Goal: Obtain resource: Download file/media

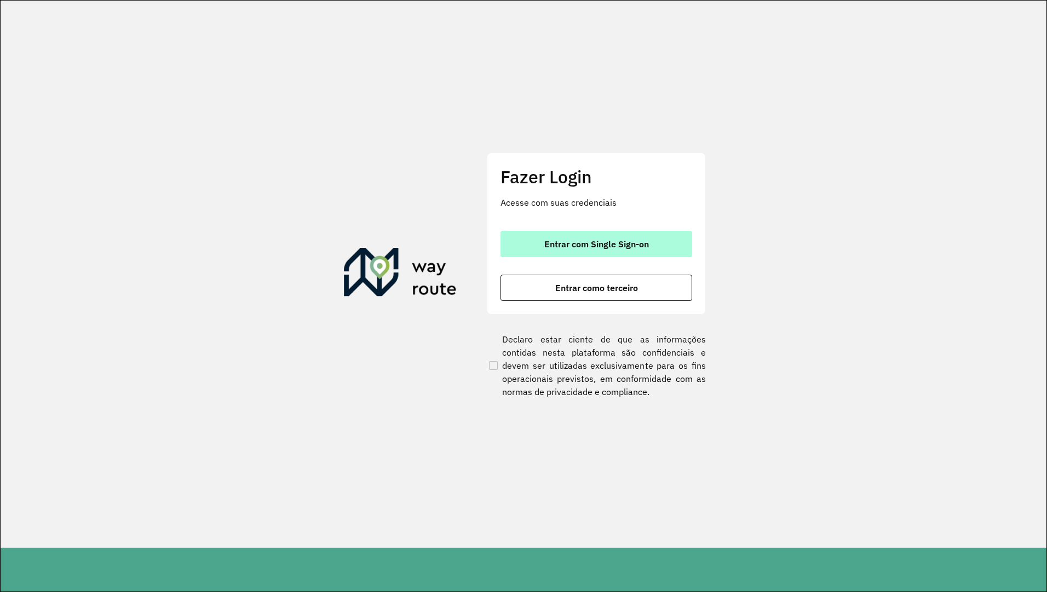
click at [563, 240] on span "Entrar com Single Sign-on" at bounding box center [596, 244] width 105 height 9
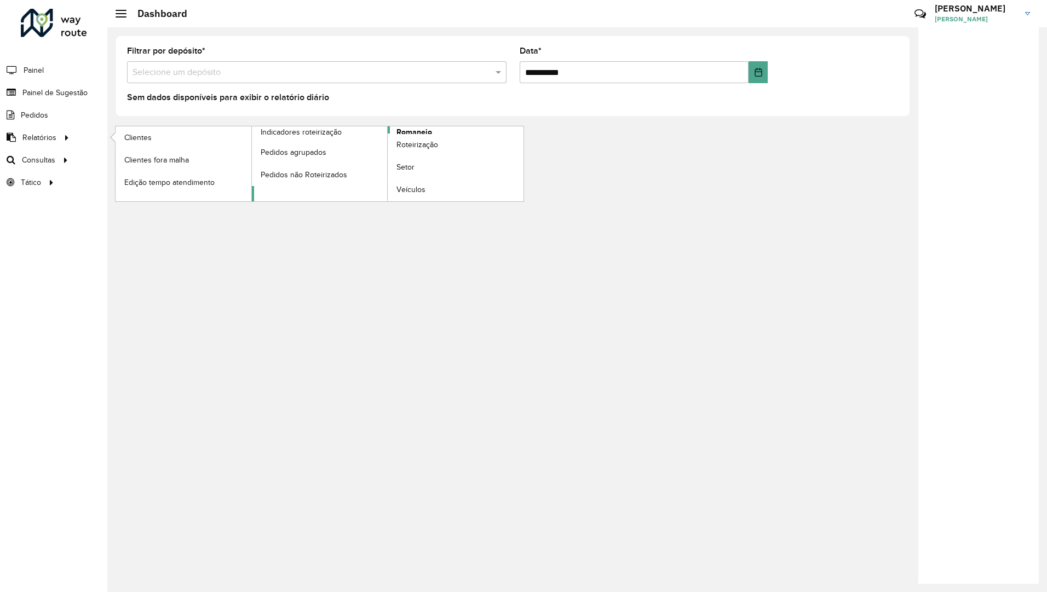
click at [402, 131] on span "Romaneio" at bounding box center [414, 131] width 36 height 11
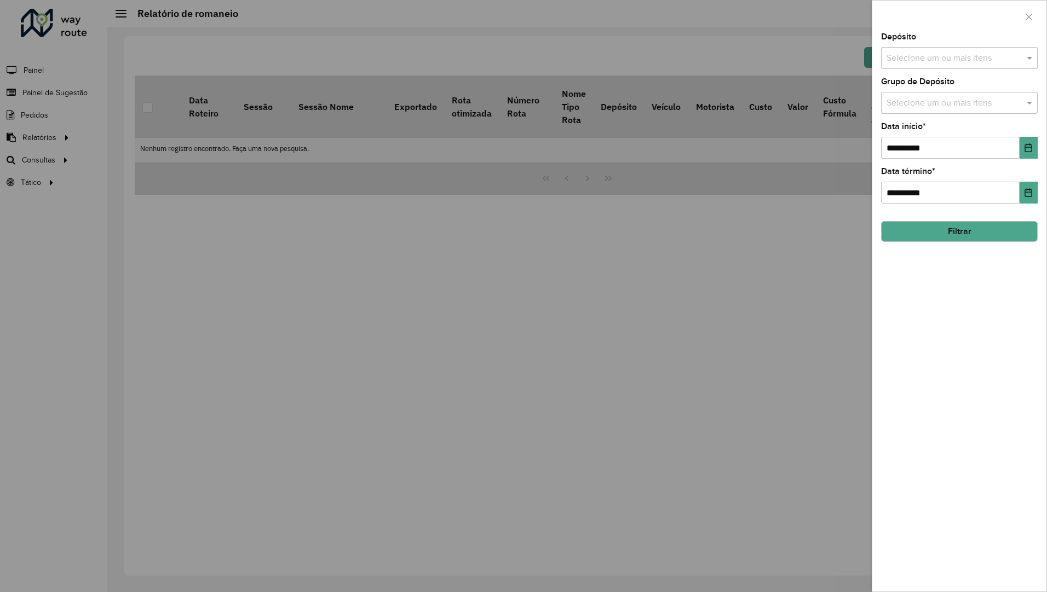
click at [922, 55] on input "text" at bounding box center [954, 58] width 140 height 13
click at [891, 127] on div "CDD Belem" at bounding box center [958, 131] width 155 height 19
click at [970, 342] on div "**********" at bounding box center [959, 312] width 174 height 559
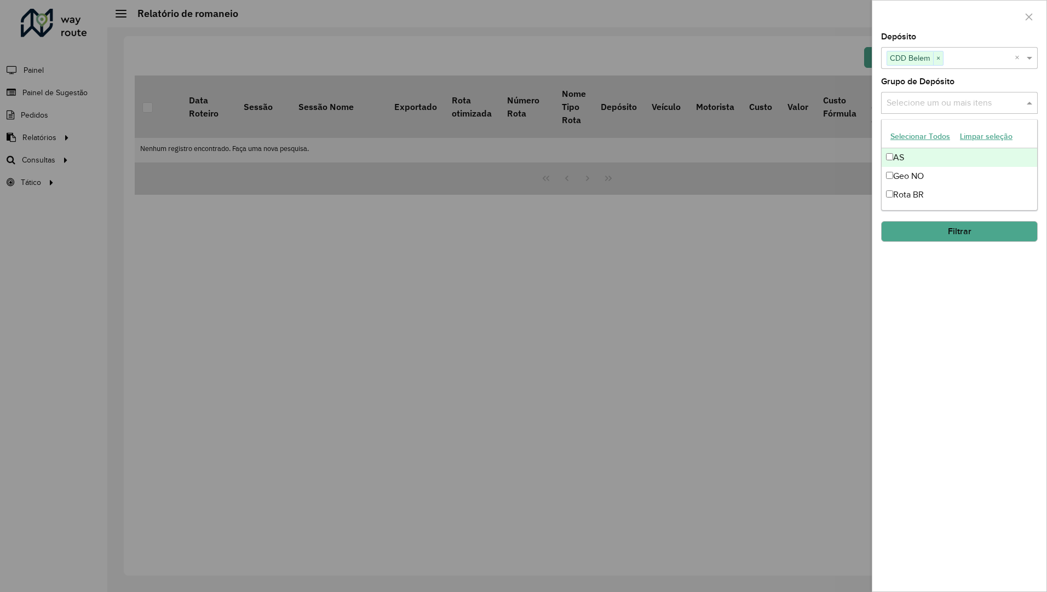
click at [926, 104] on input "text" at bounding box center [954, 103] width 140 height 13
click at [915, 137] on button "Selecionar Todos" at bounding box center [920, 136] width 70 height 17
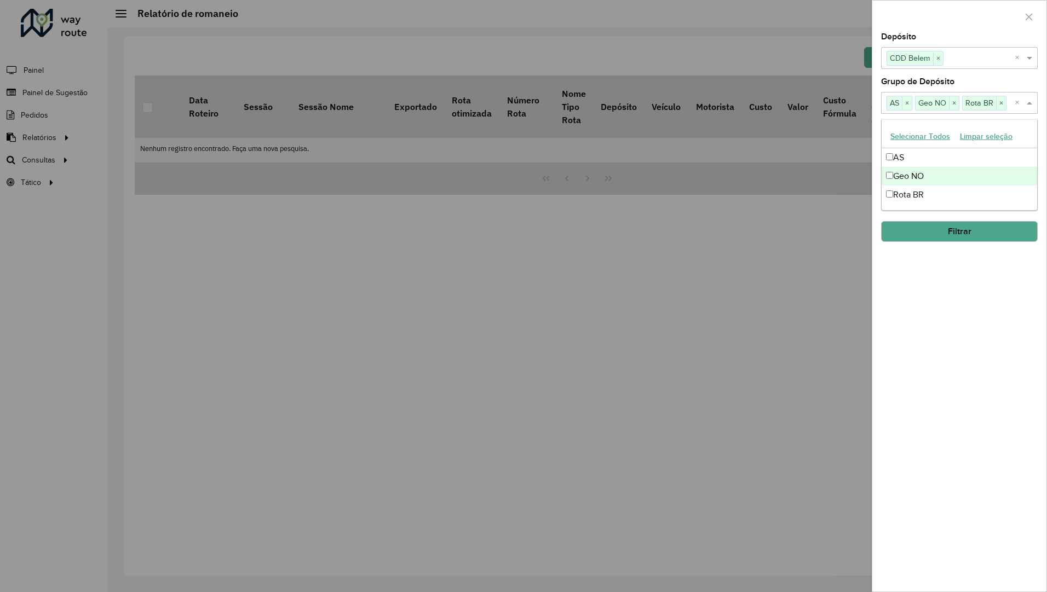
drag, startPoint x: 944, startPoint y: 307, endPoint x: 945, endPoint y: 295, distance: 12.1
click at [945, 302] on div "**********" at bounding box center [959, 312] width 174 height 559
click at [934, 151] on input "**********" at bounding box center [950, 148] width 139 height 22
drag, startPoint x: 953, startPoint y: 148, endPoint x: 824, endPoint y: 149, distance: 128.1
click at [824, 149] on body "**********" at bounding box center [523, 296] width 1047 height 592
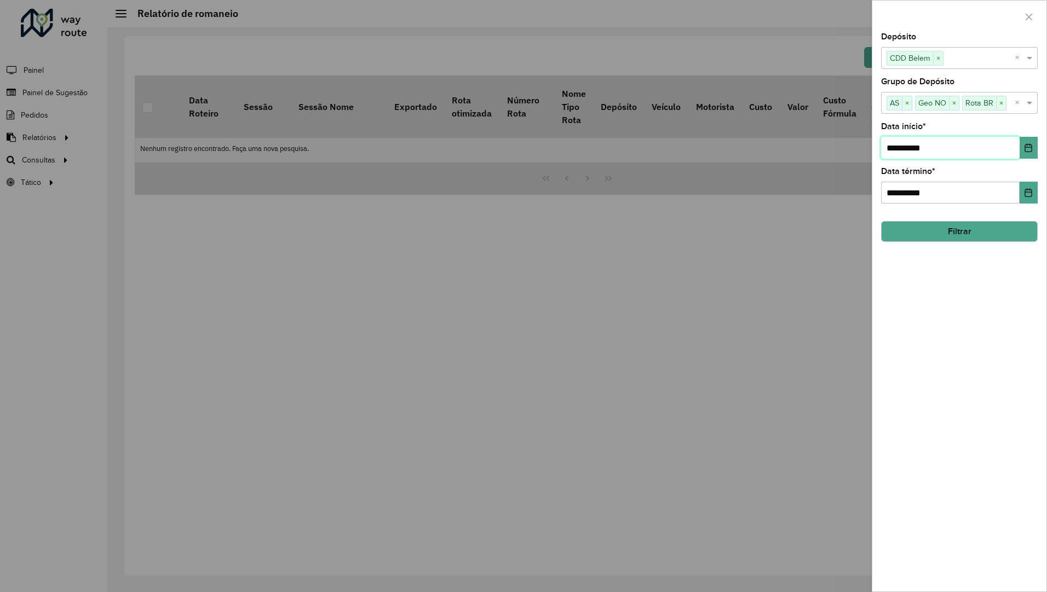
type input "**********"
click at [944, 196] on input "**********" at bounding box center [950, 193] width 139 height 22
type input "*"
click at [909, 143] on input "**********" at bounding box center [950, 148] width 139 height 22
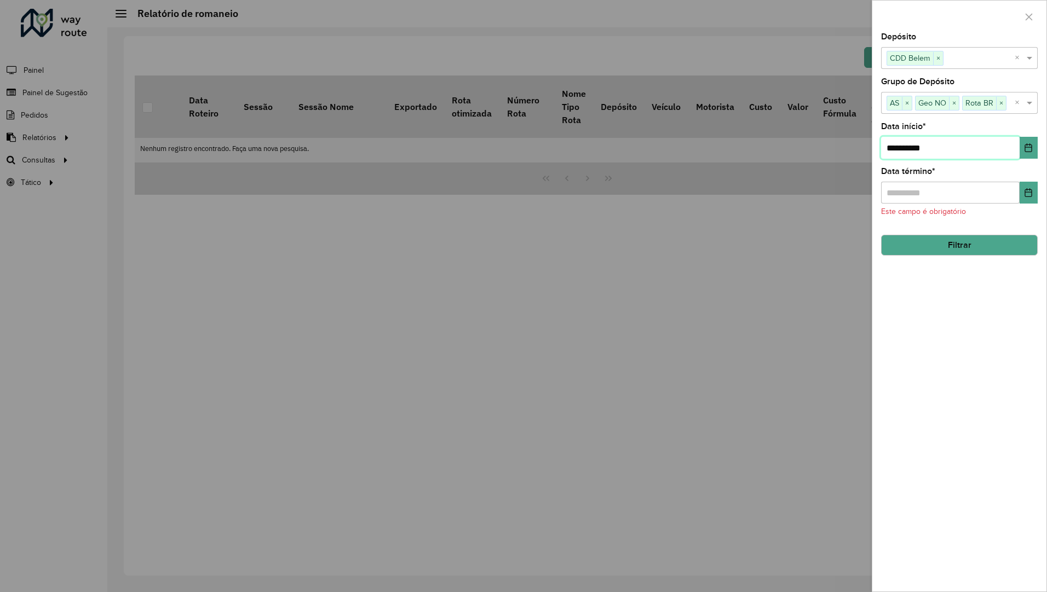
type input "**********"
drag, startPoint x: 884, startPoint y: 194, endPoint x: 976, endPoint y: 246, distance: 105.4
click at [885, 194] on input "text" at bounding box center [950, 193] width 139 height 22
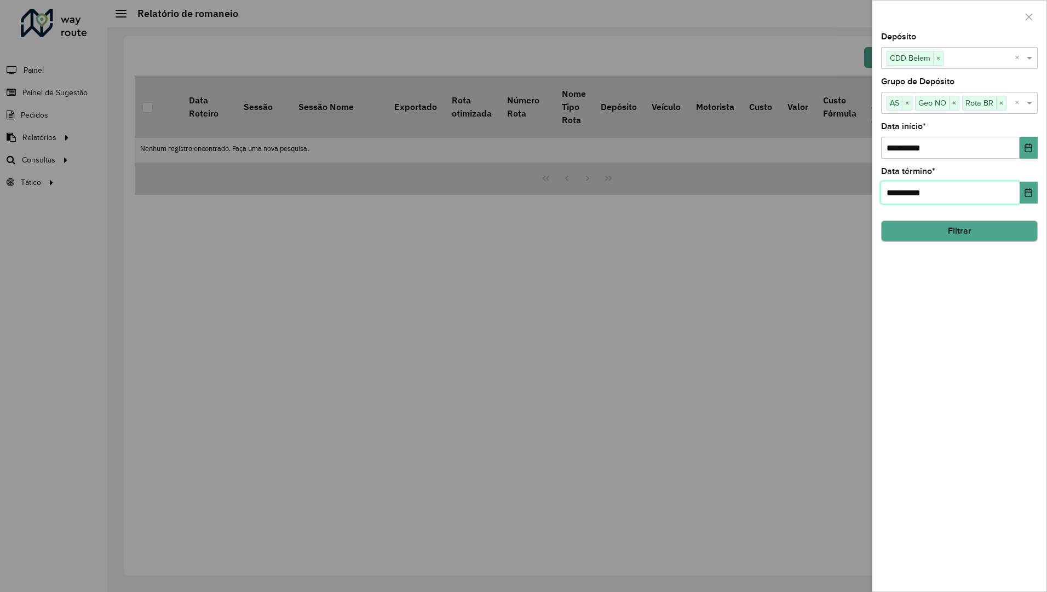
type input "**********"
click at [959, 238] on button "Filtrar" at bounding box center [959, 231] width 157 height 21
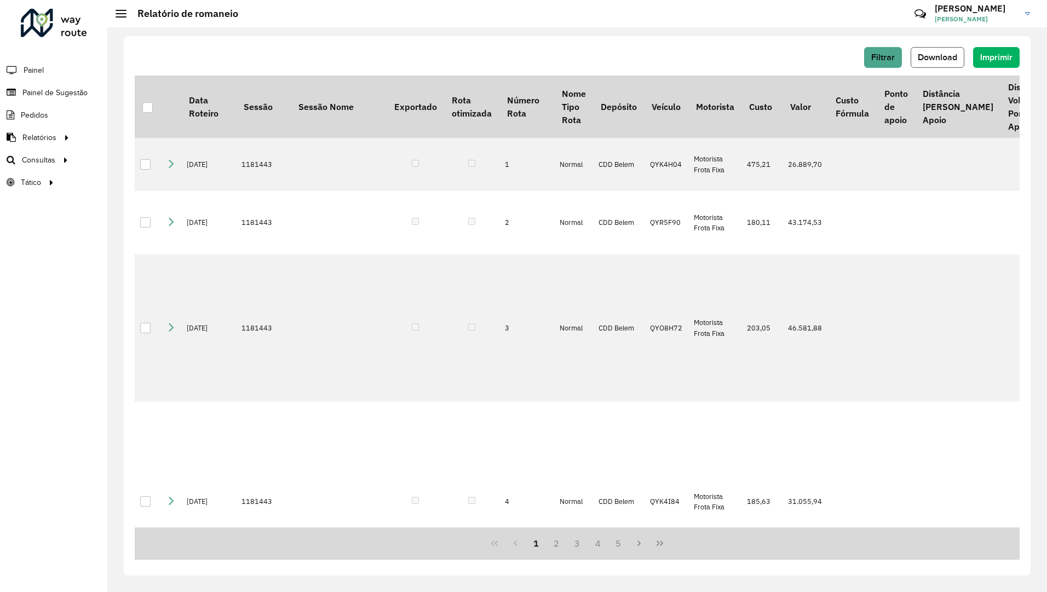
click at [926, 61] on span "Download" at bounding box center [937, 57] width 39 height 9
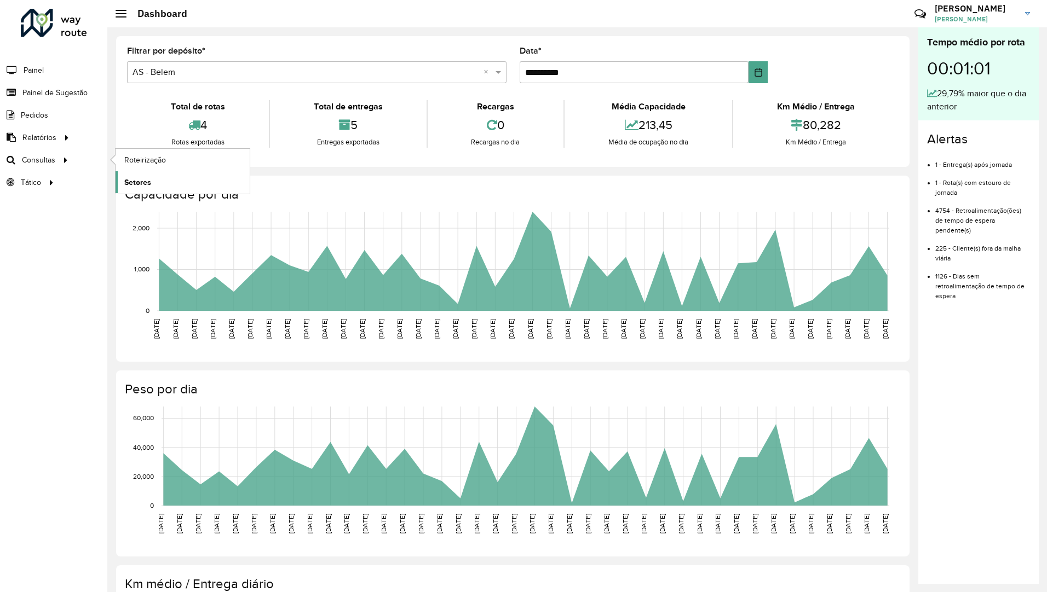
click at [132, 179] on span "Setores" at bounding box center [137, 182] width 27 height 11
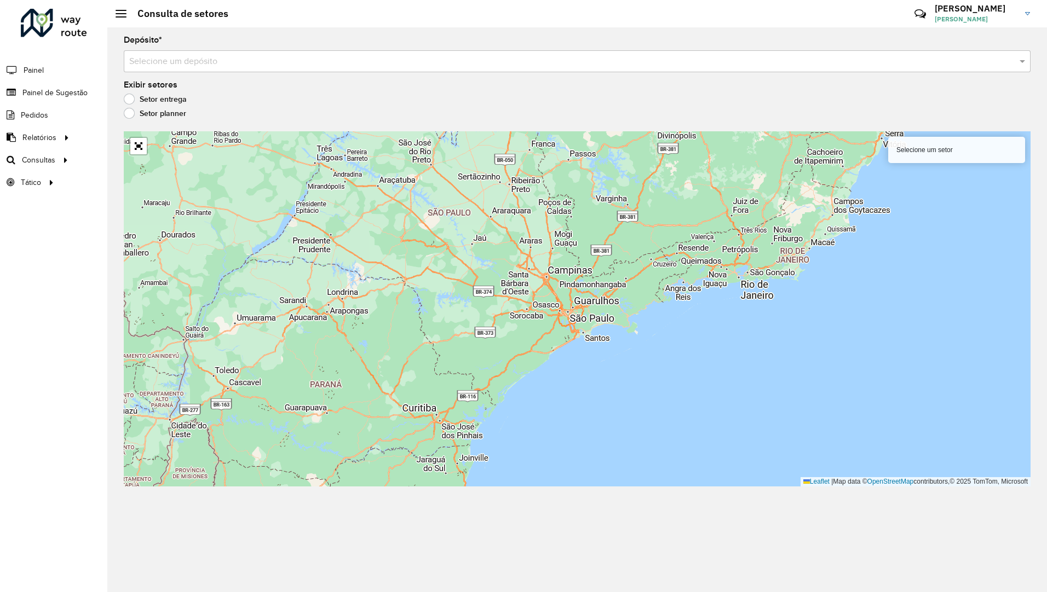
click at [417, 67] on input "text" at bounding box center [566, 61] width 874 height 13
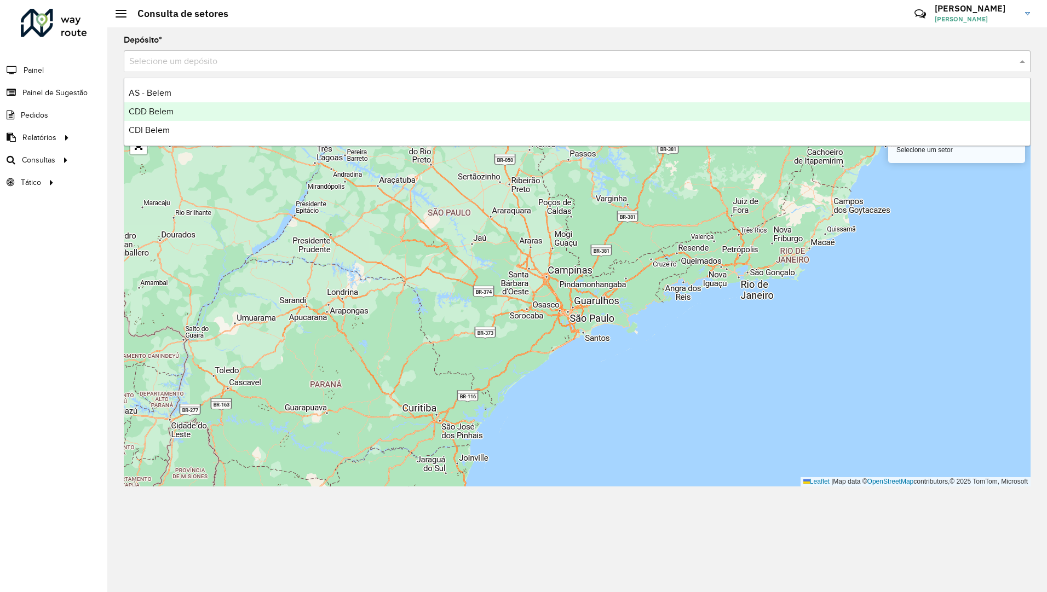
click at [339, 111] on div "CDD Belem" at bounding box center [576, 111] width 905 height 19
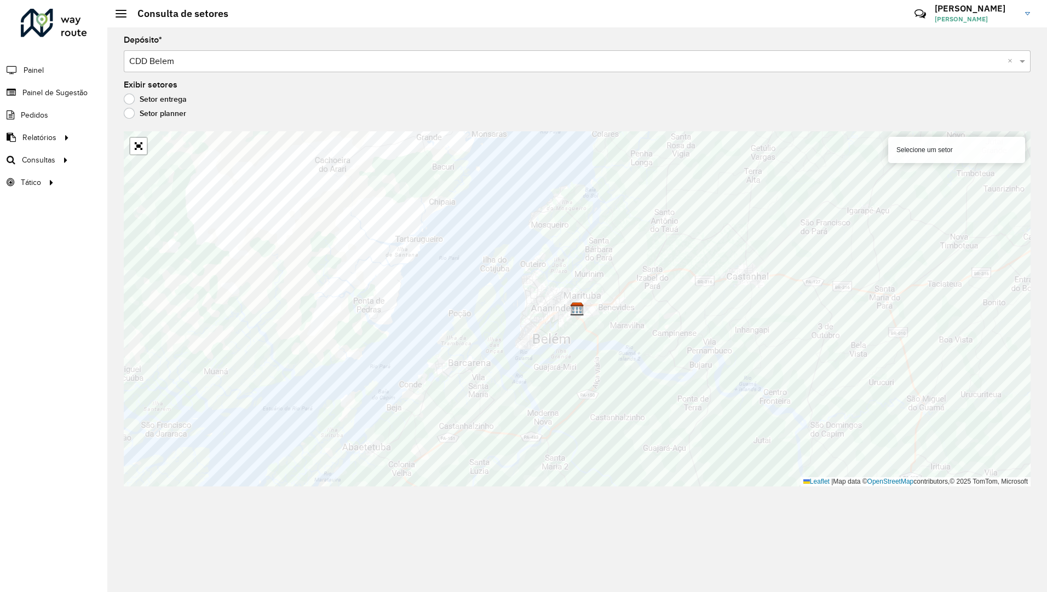
click at [991, 153] on div "Selecione um setor" at bounding box center [956, 150] width 137 height 26
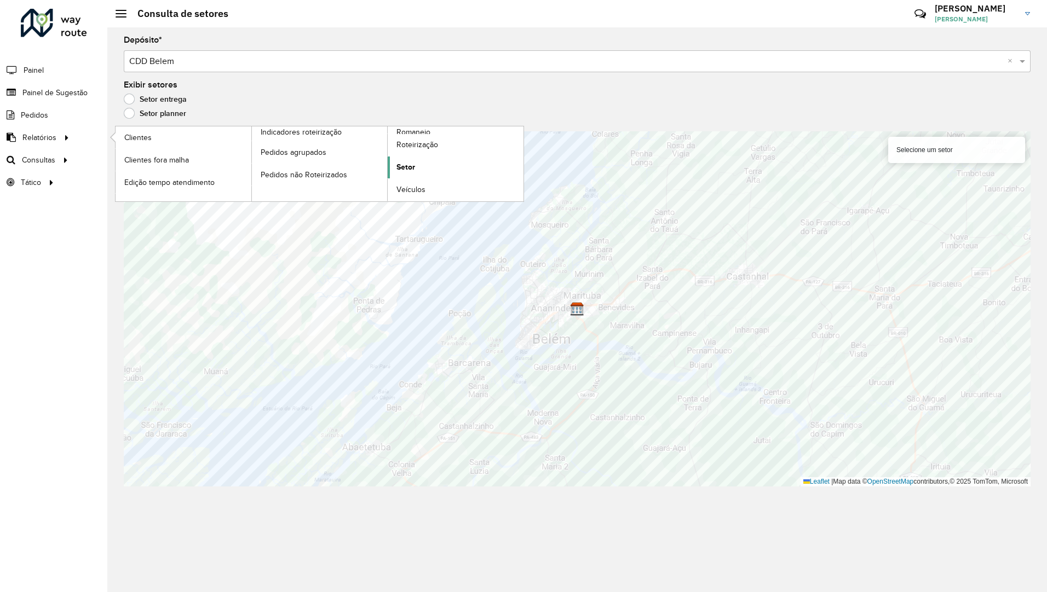
click at [406, 161] on link "Setor" at bounding box center [456, 168] width 136 height 22
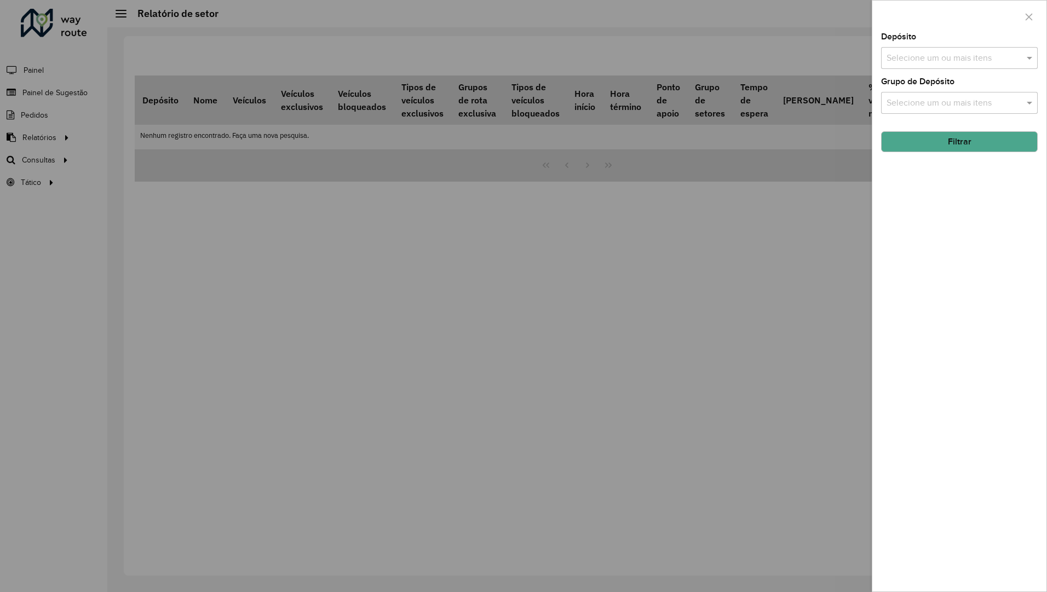
click at [895, 45] on div "Depósito Selecione um ou mais itens" at bounding box center [959, 51] width 157 height 36
click at [897, 57] on input "text" at bounding box center [954, 58] width 140 height 13
click at [907, 129] on div "CDD Belem" at bounding box center [958, 131] width 155 height 19
drag, startPoint x: 957, startPoint y: 241, endPoint x: 960, endPoint y: 203, distance: 38.4
click at [957, 238] on div "Depósito Selecione um ou mais itens CDD Belem × × Grupo de Depósito Selecione u…" at bounding box center [959, 312] width 174 height 559
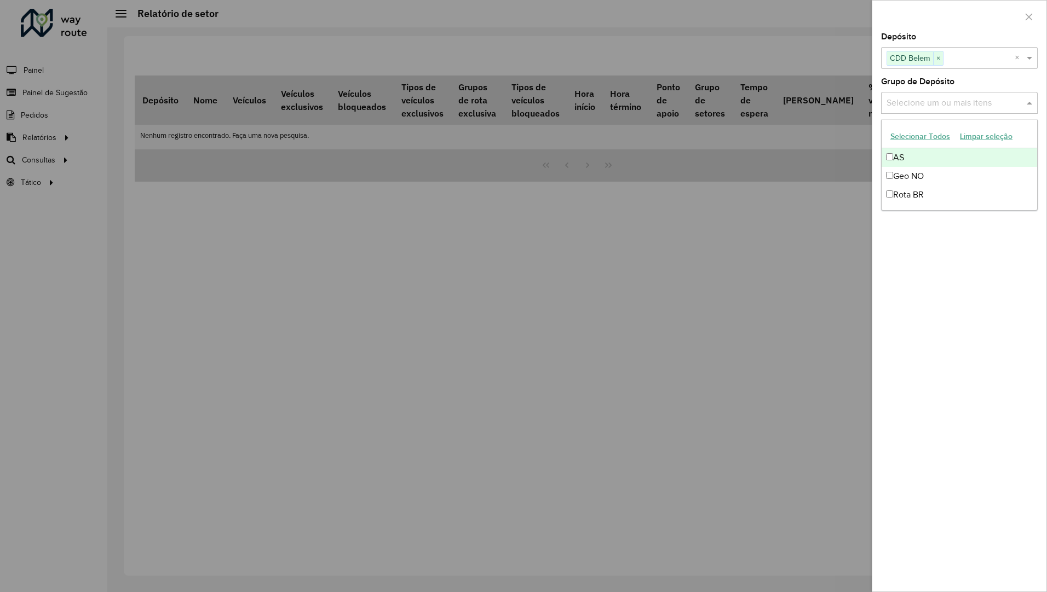
click at [956, 103] on input "text" at bounding box center [954, 103] width 140 height 13
click at [907, 194] on div "Rota BR" at bounding box center [958, 195] width 155 height 19
click at [924, 245] on div "Depósito Selecione um ou mais itens CDD Belem × × Grupo de Depósito Selecione u…" at bounding box center [959, 312] width 174 height 559
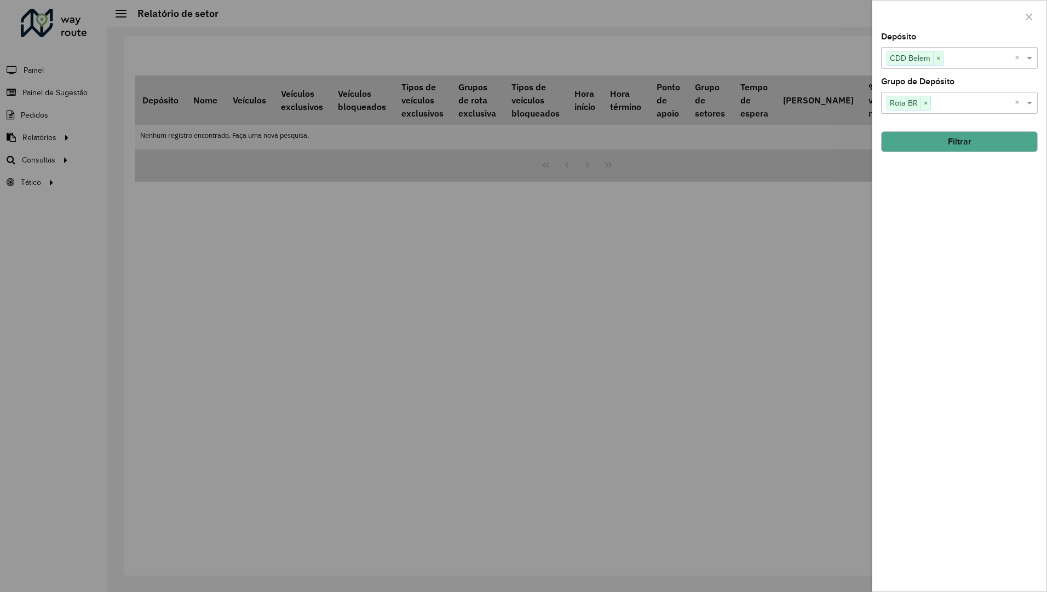
click at [941, 146] on button "Filtrar" at bounding box center [959, 141] width 157 height 21
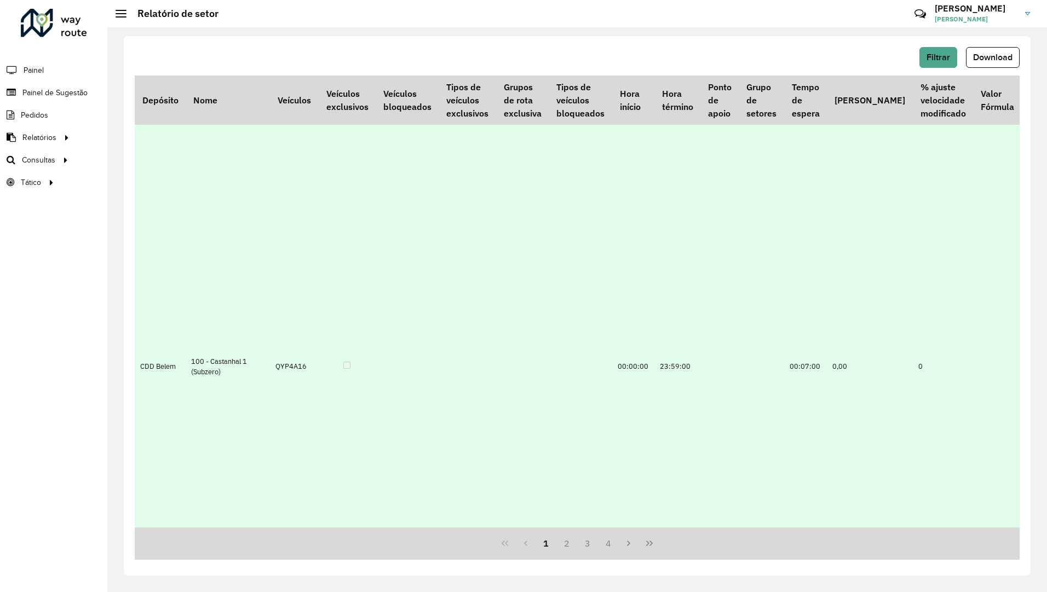
scroll to position [438, 0]
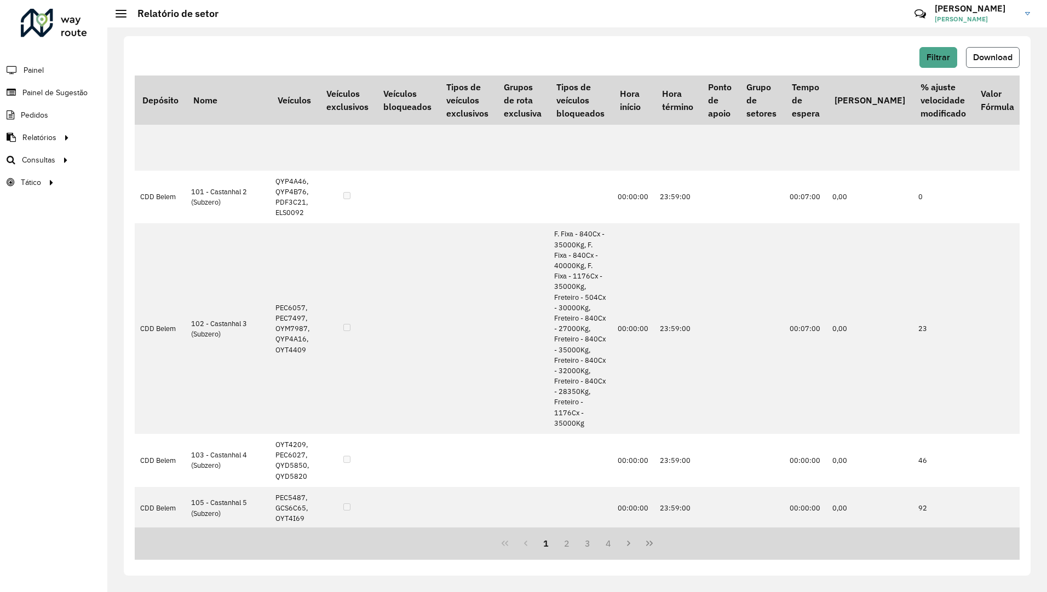
click at [974, 58] on span "Download" at bounding box center [992, 57] width 39 height 9
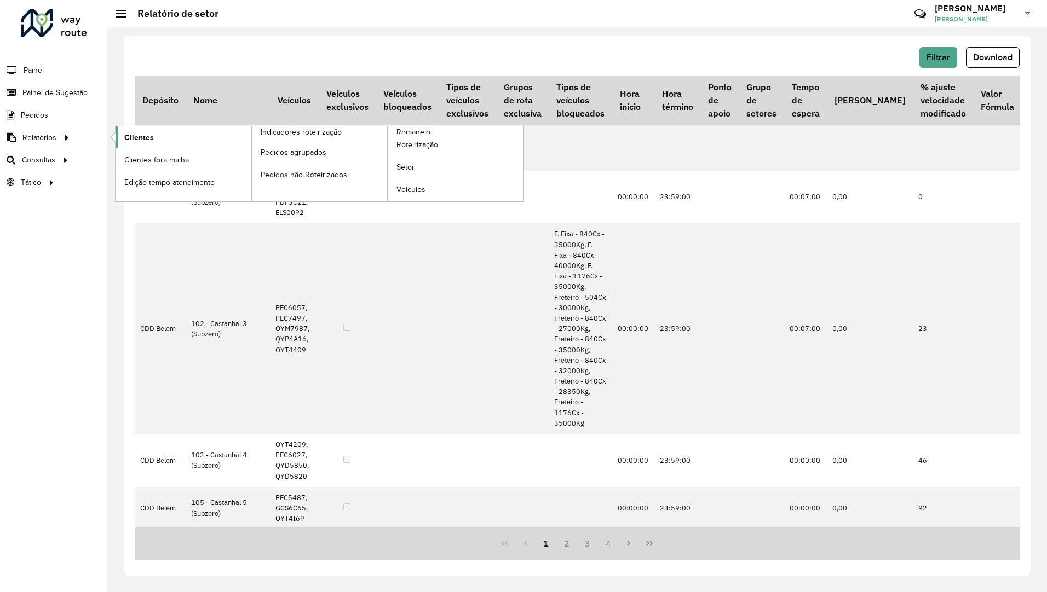
click at [129, 131] on link "Clientes" at bounding box center [184, 137] width 136 height 22
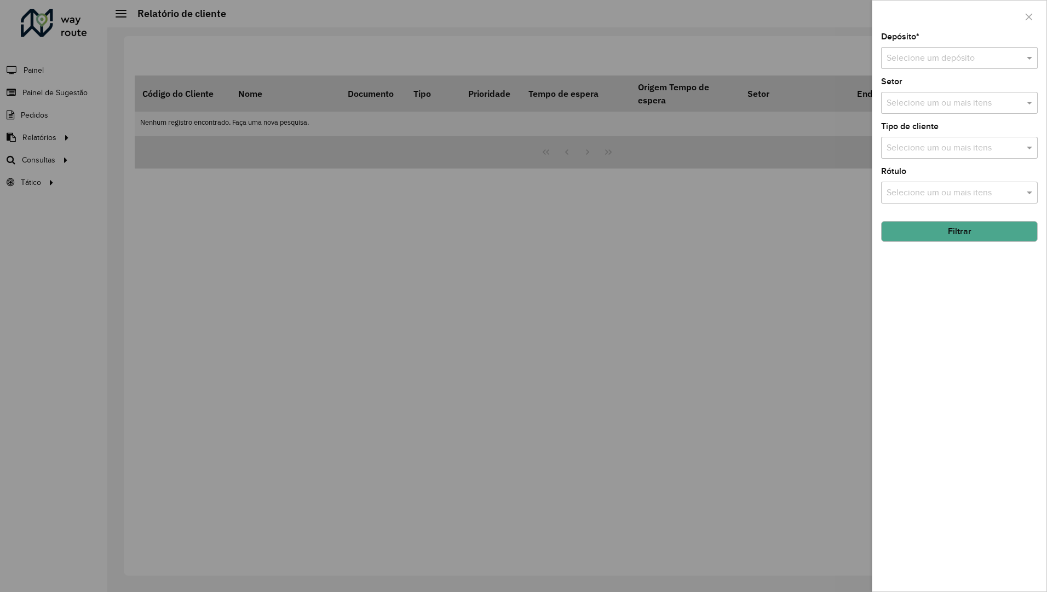
click at [917, 63] on input "text" at bounding box center [948, 58] width 124 height 13
click at [924, 107] on span "CDD Belem" at bounding box center [908, 107] width 45 height 9
click at [926, 107] on input "text" at bounding box center [954, 103] width 140 height 13
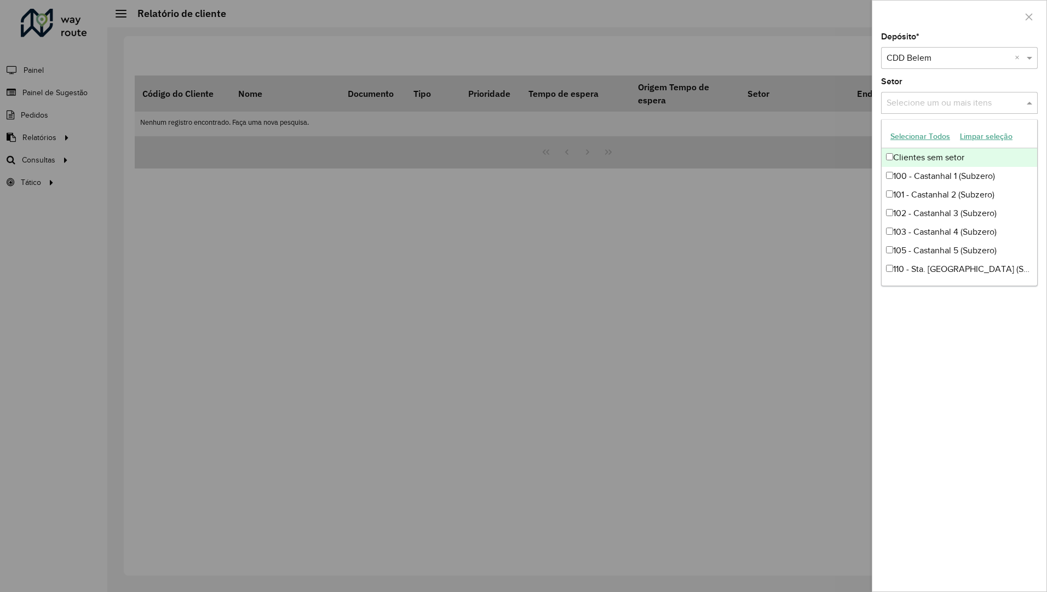
click at [905, 153] on div "Clientes sem setor" at bounding box center [958, 157] width 155 height 19
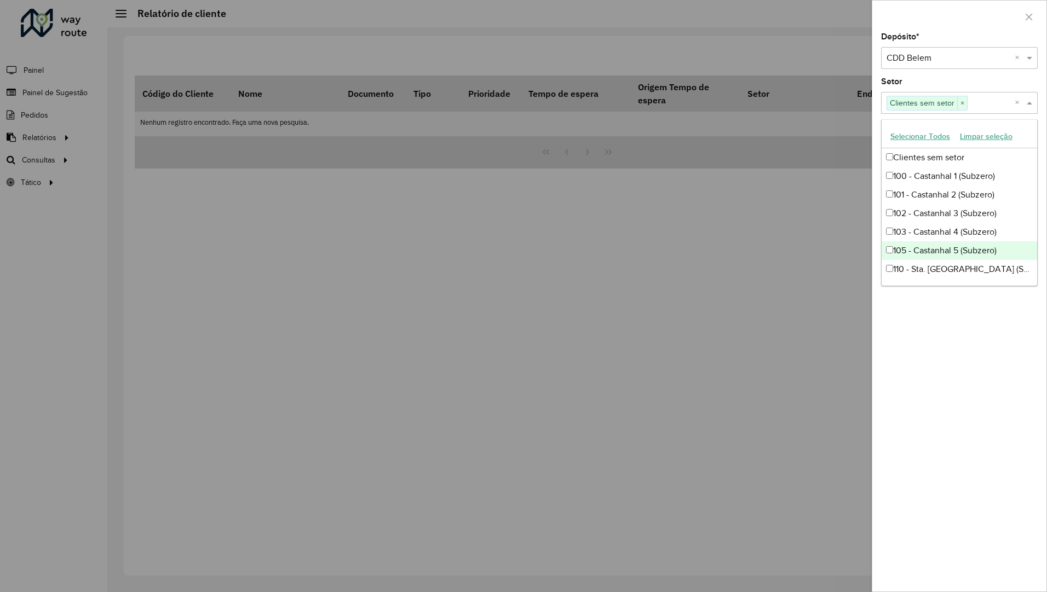
scroll to position [10, 0]
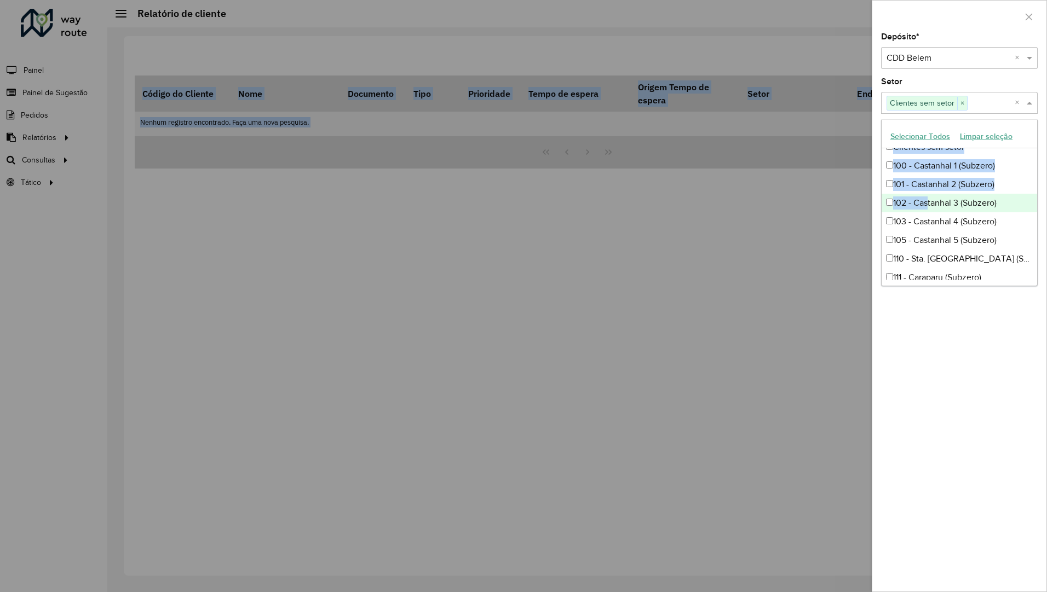
drag, startPoint x: 933, startPoint y: 354, endPoint x: 924, endPoint y: 189, distance: 164.5
click at [924, 189] on body "Aguarde... Pop-up bloqueado! Seu navegador bloqueou automáticamente a abertura …" at bounding box center [523, 296] width 1047 height 592
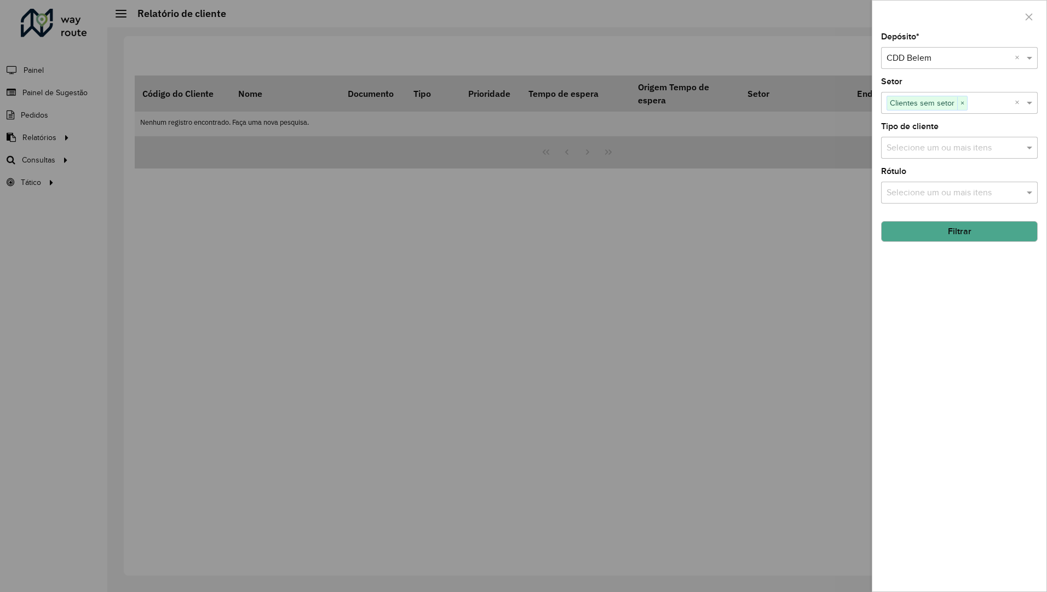
drag, startPoint x: 924, startPoint y: 189, endPoint x: 989, endPoint y: 325, distance: 150.4
click at [989, 325] on div "Depósito * Selecione um depósito × CDD Belem × Setor Selecione um ou mais itens…" at bounding box center [959, 312] width 174 height 559
click at [1001, 98] on input "text" at bounding box center [954, 103] width 140 height 13
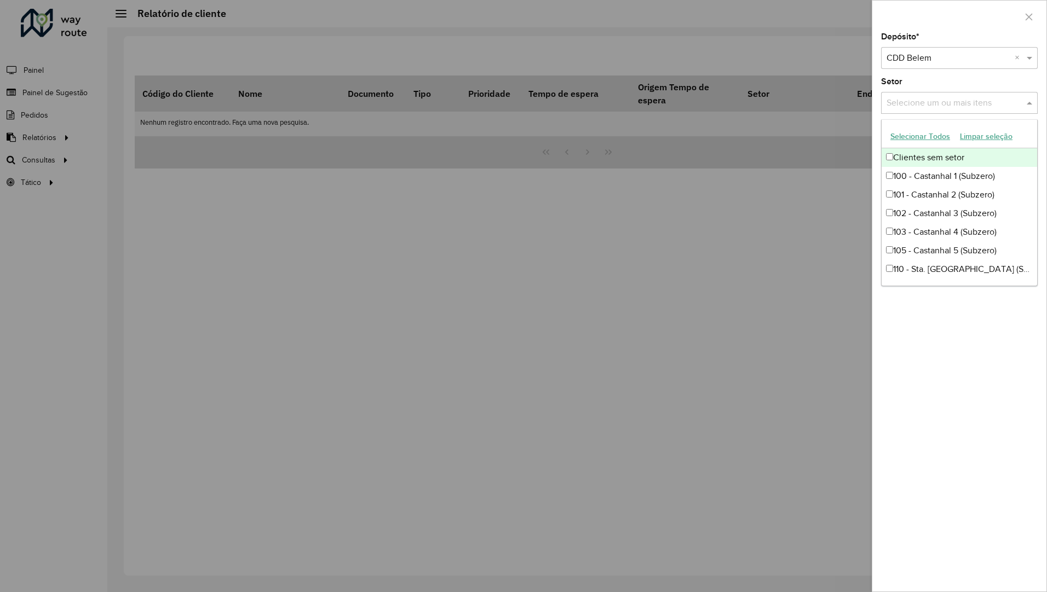
click at [928, 139] on button "Selecionar Todos" at bounding box center [920, 136] width 70 height 17
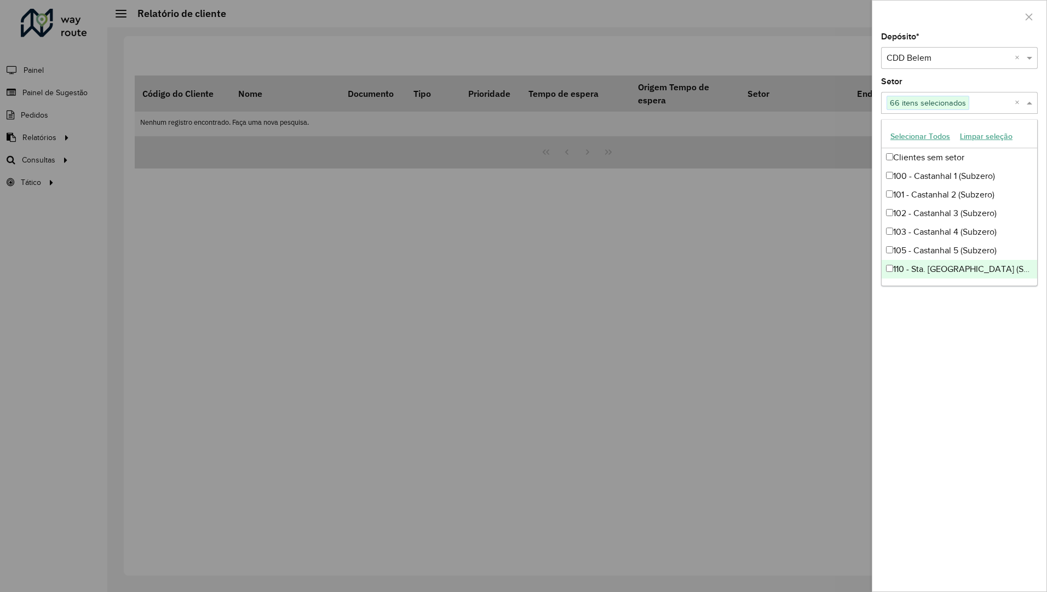
click at [933, 397] on div "Depósito * Selecione um depósito × CDD Belem × Setor Selecione um ou mais itens…" at bounding box center [959, 312] width 174 height 559
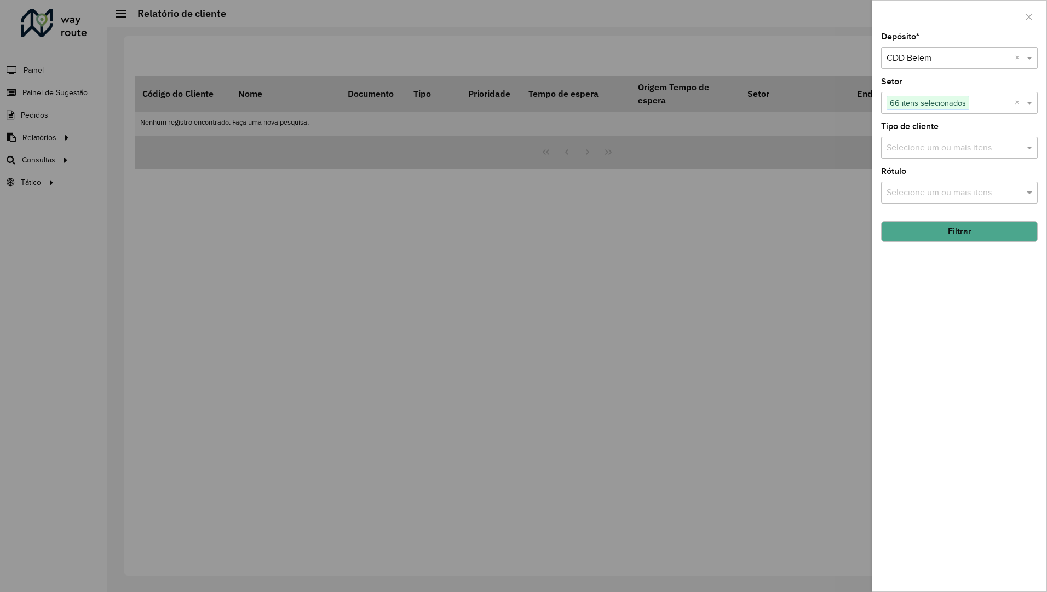
click at [972, 143] on input "text" at bounding box center [954, 148] width 140 height 13
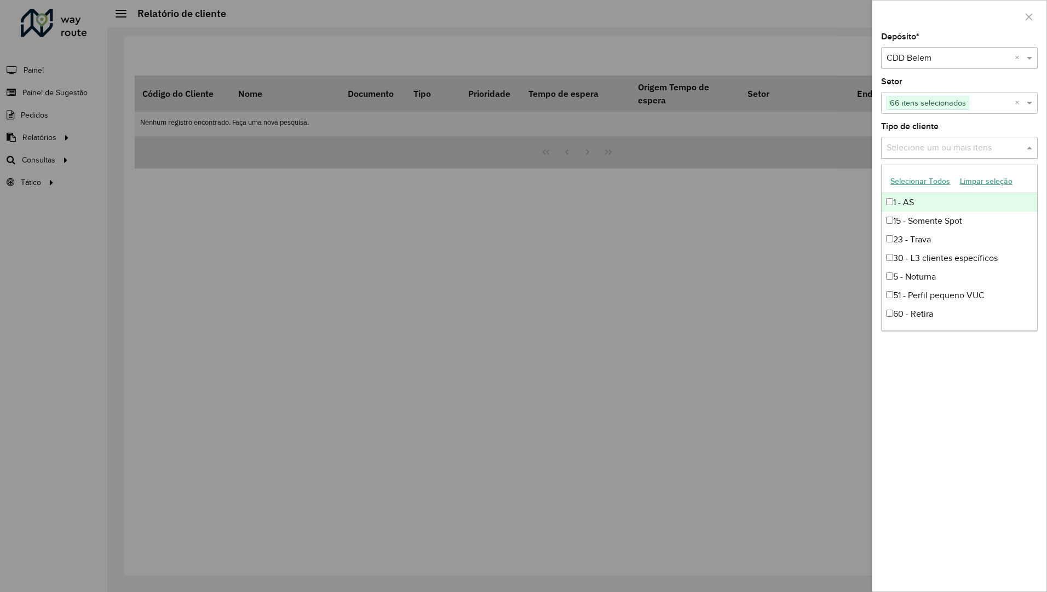
click at [937, 182] on button "Selecionar Todos" at bounding box center [920, 181] width 70 height 17
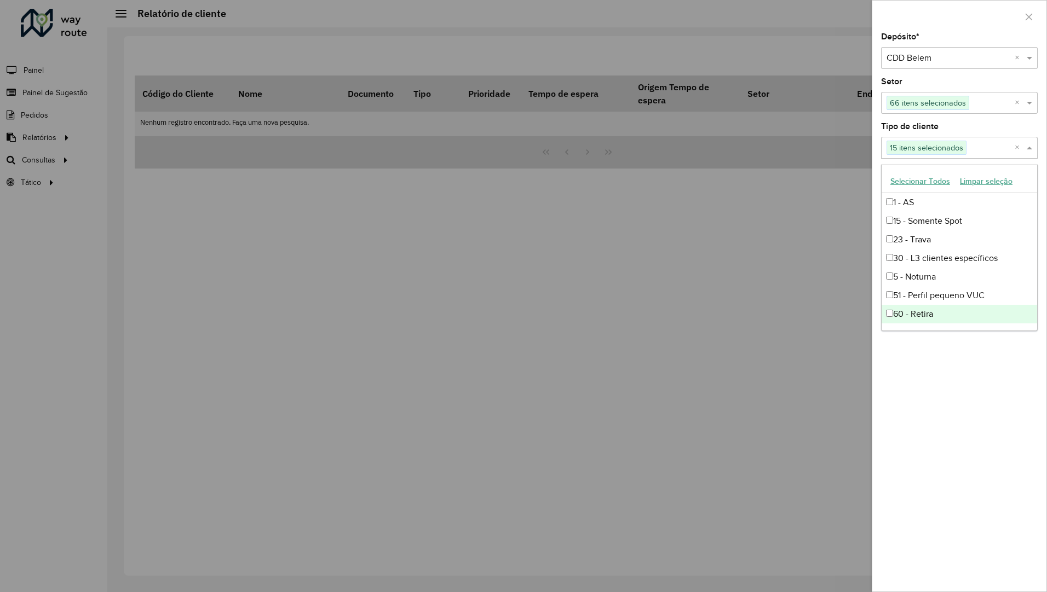
click at [989, 371] on div "Depósito * Selecione um depósito × CDD Belem × Setor Selecione um ou mais itens…" at bounding box center [959, 312] width 174 height 559
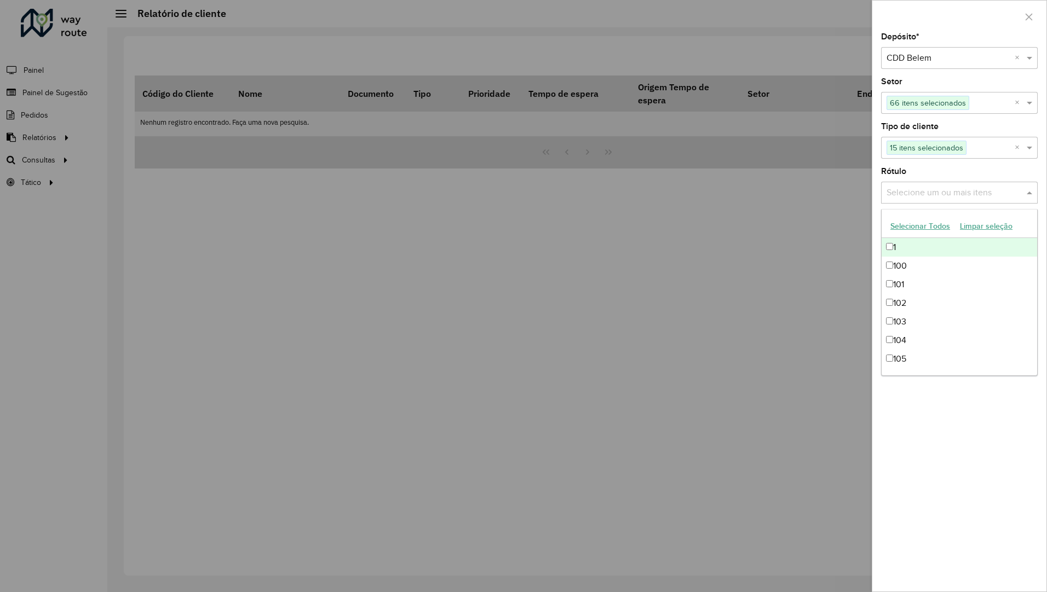
click at [1004, 189] on input "text" at bounding box center [954, 193] width 140 height 13
click at [917, 226] on button "Selecionar Todos" at bounding box center [920, 226] width 70 height 17
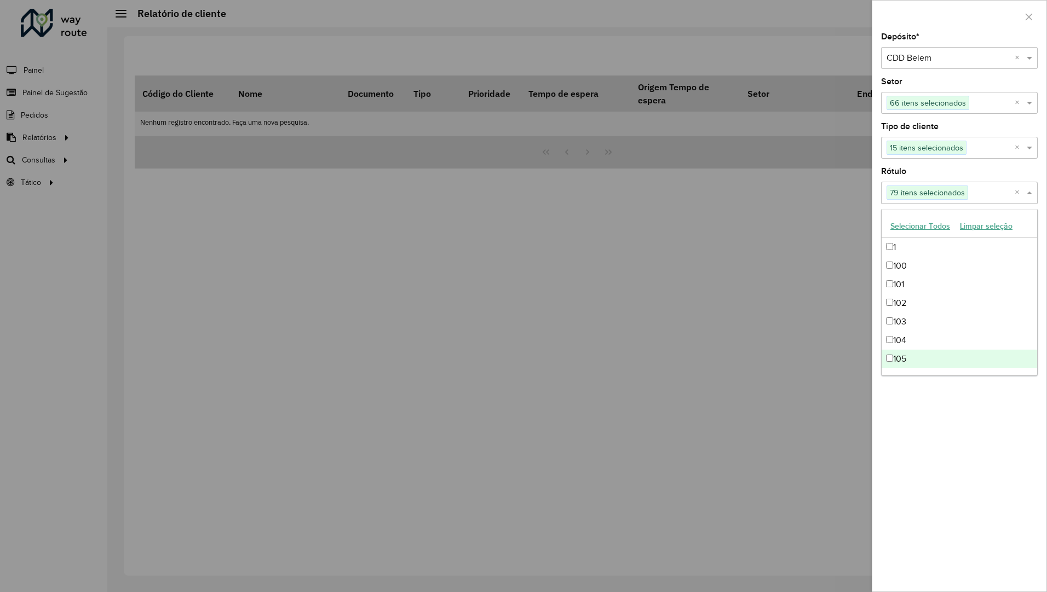
click at [984, 386] on div "Depósito * Selecione um depósito × CDD Belem × Setor Selecione um ou mais itens…" at bounding box center [959, 312] width 174 height 559
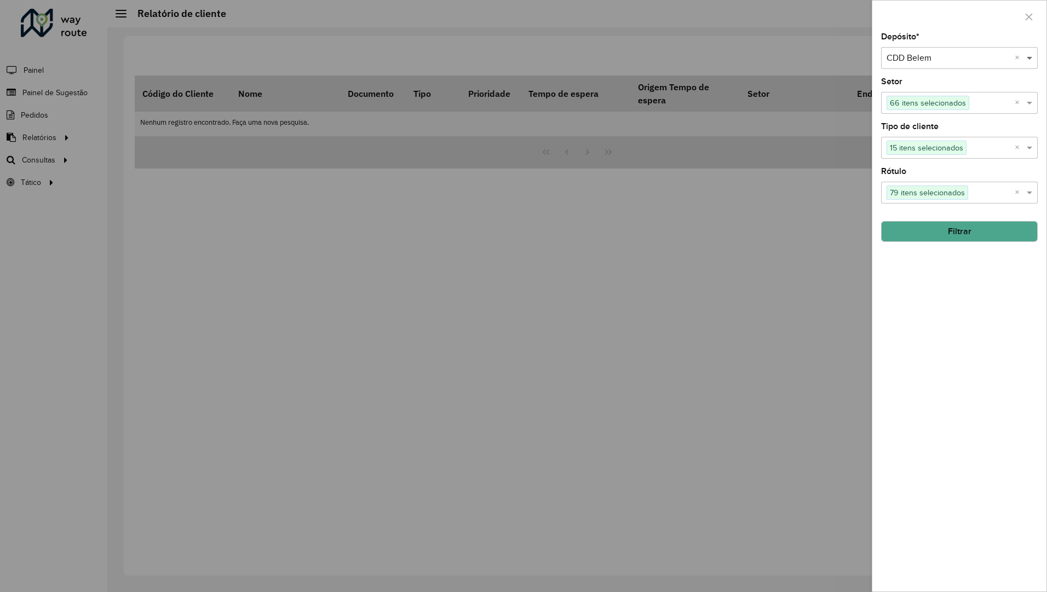
click at [1026, 61] on span at bounding box center [1031, 57] width 14 height 13
click at [985, 240] on button "Filtrar" at bounding box center [959, 231] width 157 height 21
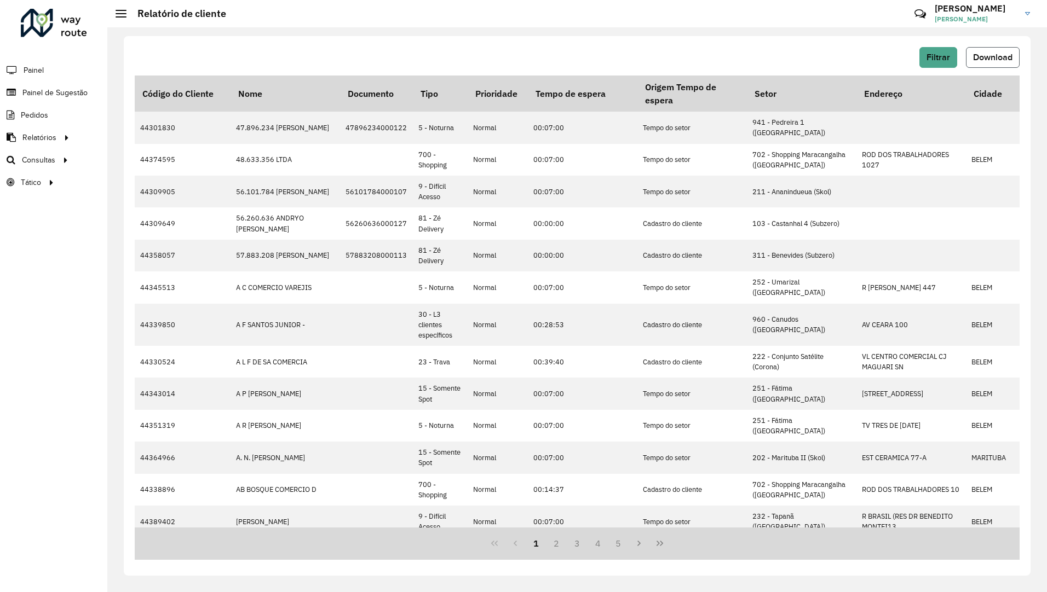
click at [991, 61] on span "Download" at bounding box center [992, 57] width 39 height 9
click at [531, 45] on div "Filtrar Download Código do Cliente Nome Documento Tipo Prioridade Tempo de espe…" at bounding box center [577, 306] width 907 height 540
click at [954, 56] on button "Filtrar" at bounding box center [938, 57] width 38 height 21
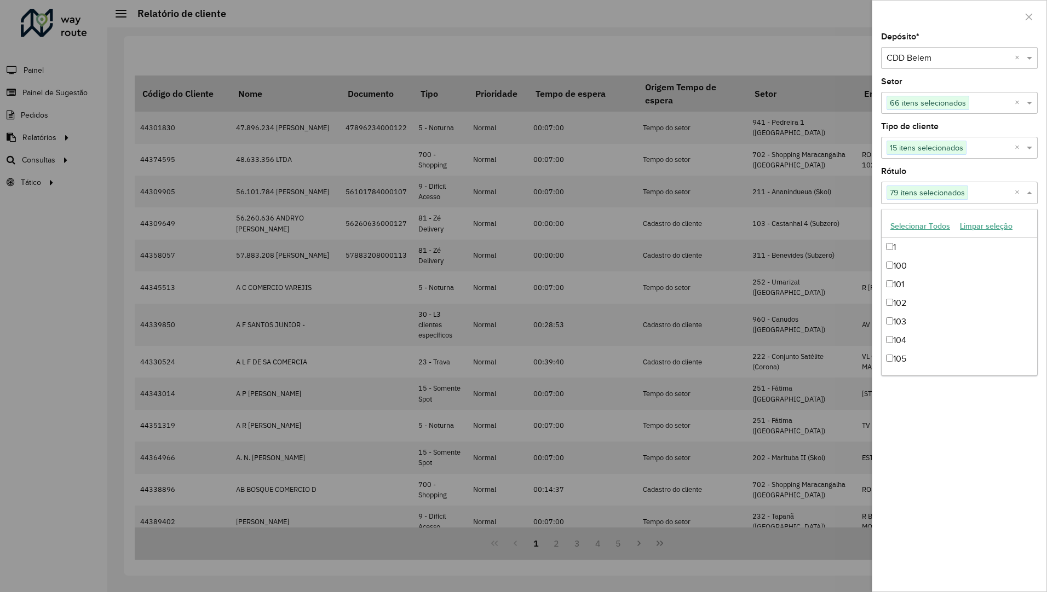
click at [991, 199] on input "text" at bounding box center [991, 193] width 47 height 13
click at [945, 55] on input "text" at bounding box center [948, 58] width 124 height 13
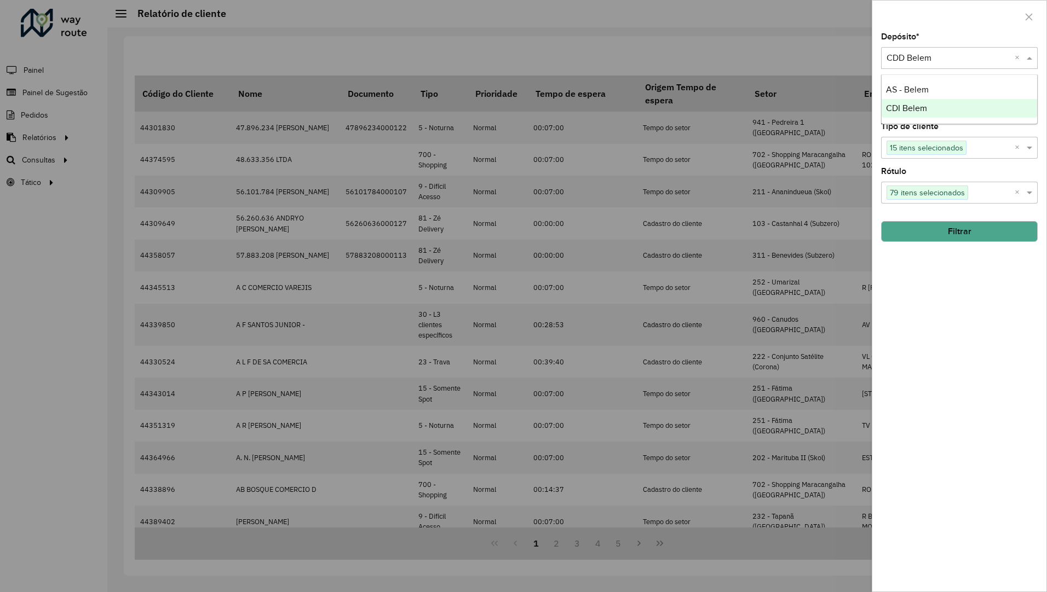
click at [924, 104] on span "CDI Belem" at bounding box center [906, 107] width 41 height 9
click at [942, 63] on input "text" at bounding box center [948, 58] width 124 height 13
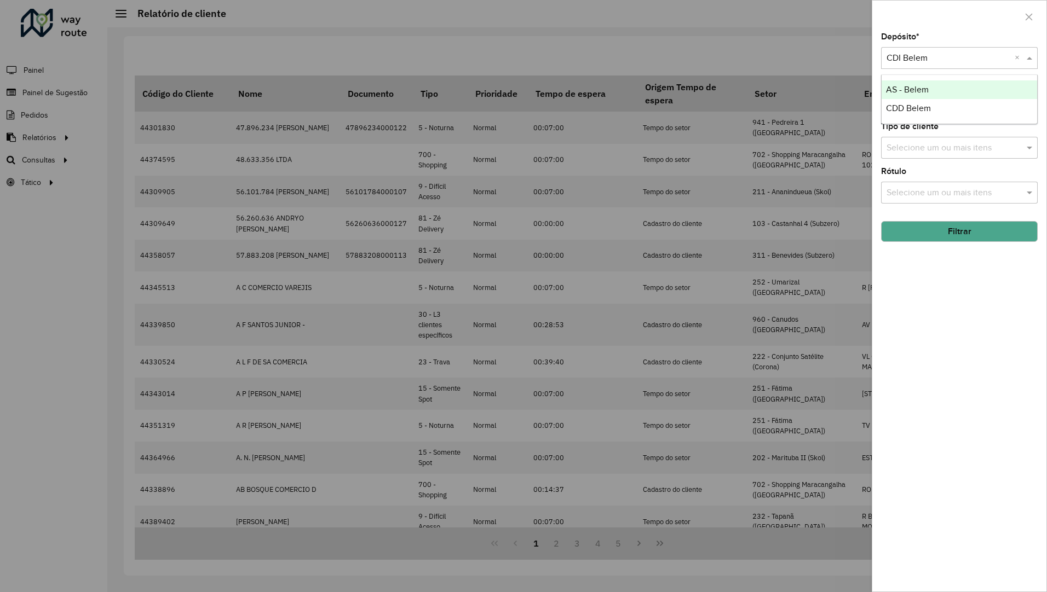
click at [916, 87] on span "AS - Belem" at bounding box center [907, 89] width 43 height 9
click at [934, 64] on input "text" at bounding box center [948, 58] width 124 height 13
click at [948, 304] on div "Depósito * Selecione um depósito × AS - Belem × Setor Selecione um ou mais iten…" at bounding box center [959, 312] width 174 height 559
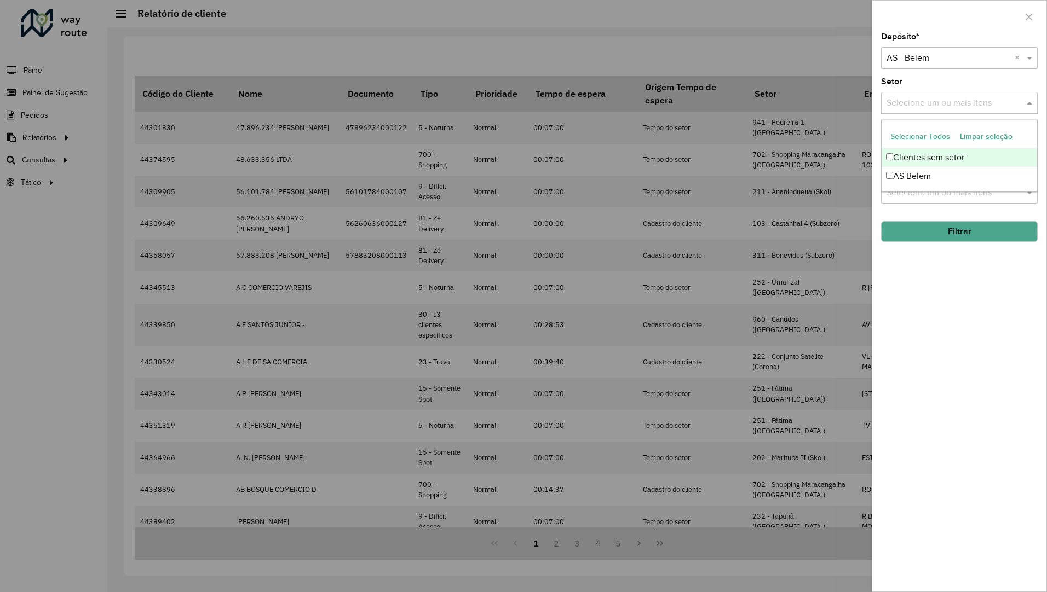
click at [951, 107] on input "text" at bounding box center [954, 103] width 140 height 13
click at [906, 136] on button "Selecionar Todos" at bounding box center [920, 136] width 70 height 17
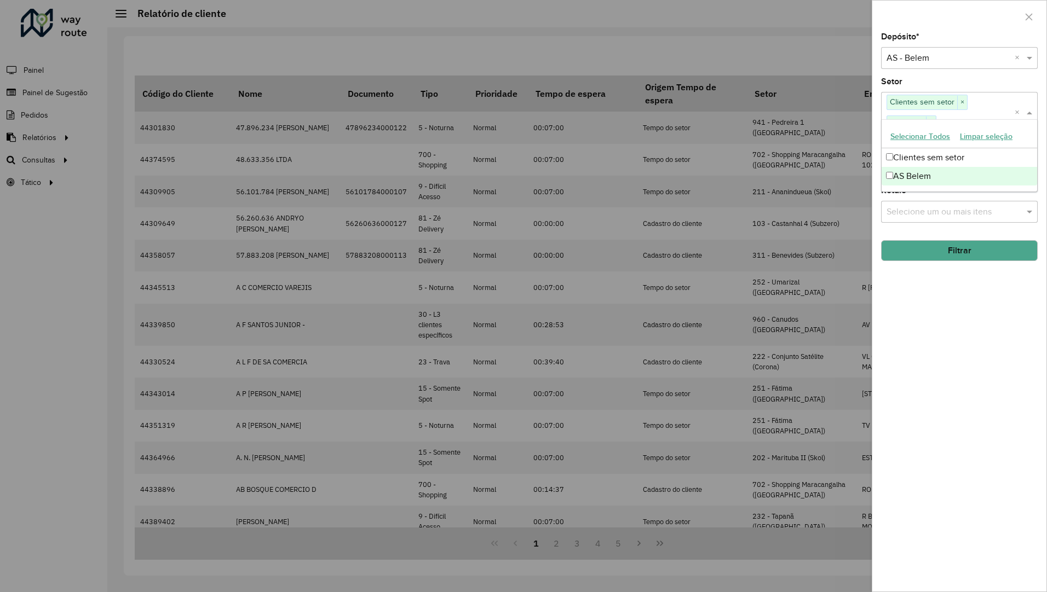
click at [948, 351] on div "Depósito * Selecione um depósito × AS - Belem × Setor Selecione um ou mais iten…" at bounding box center [959, 312] width 174 height 559
click at [934, 164] on input "text" at bounding box center [954, 166] width 140 height 13
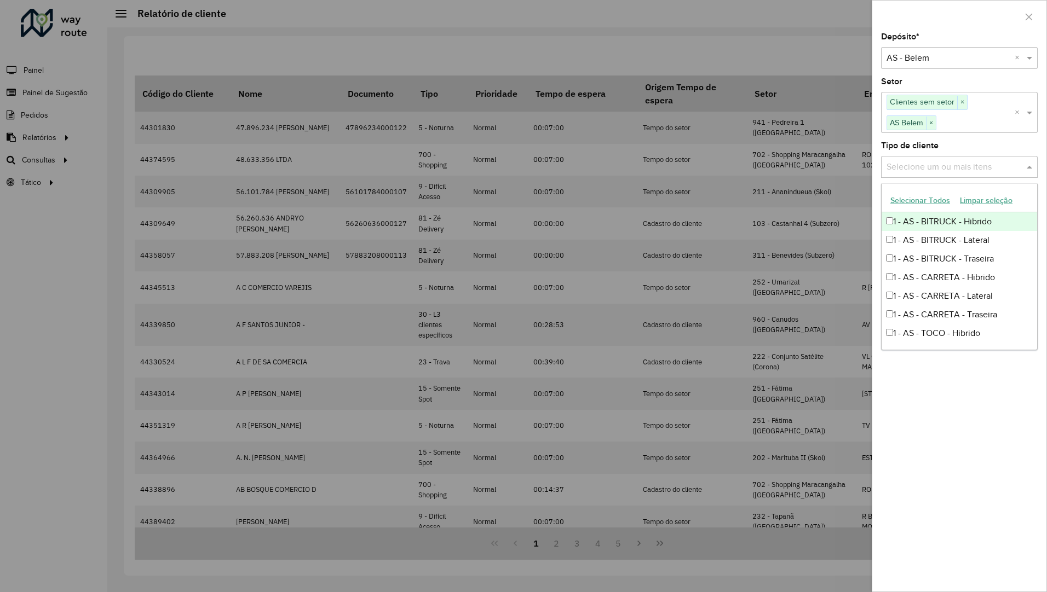
click at [906, 201] on button "Selecionar Todos" at bounding box center [920, 200] width 70 height 17
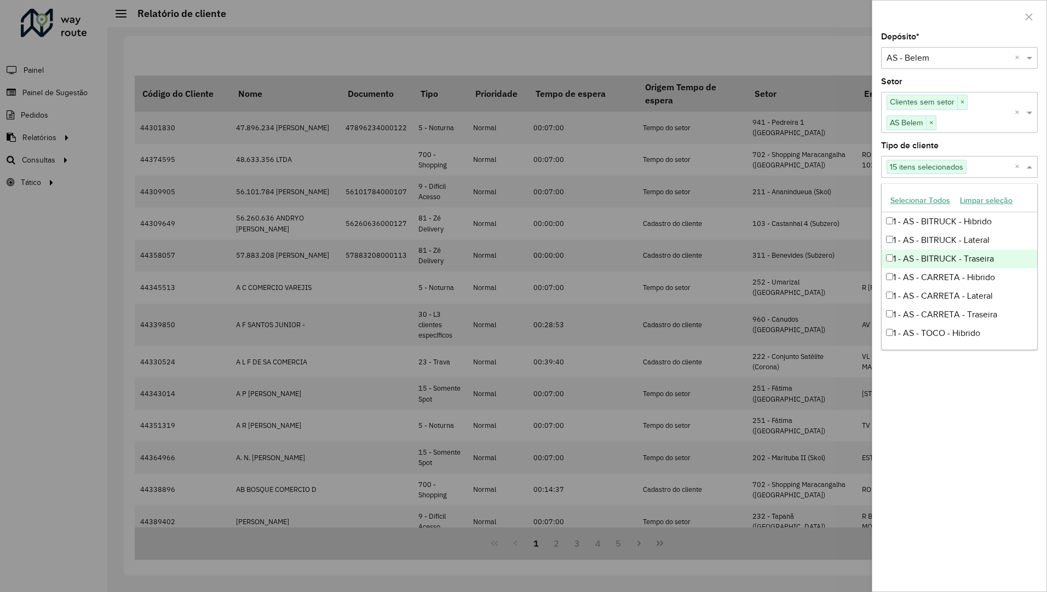
click at [922, 443] on div "Depósito * Selecione um depósito × AS - Belem × Setor Selecione um ou mais iten…" at bounding box center [959, 312] width 174 height 559
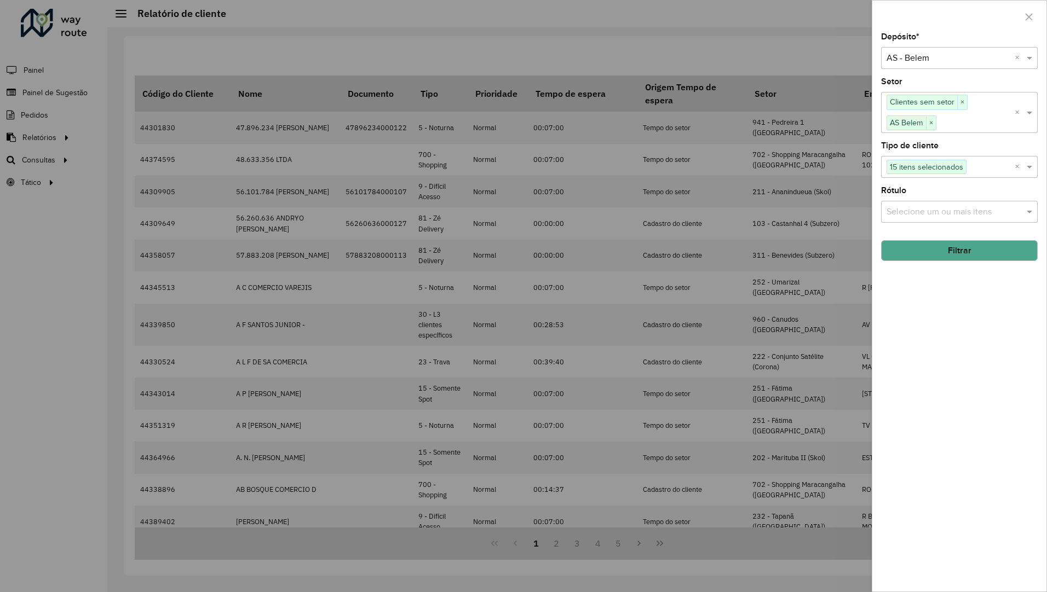
click at [950, 214] on input "text" at bounding box center [954, 211] width 140 height 13
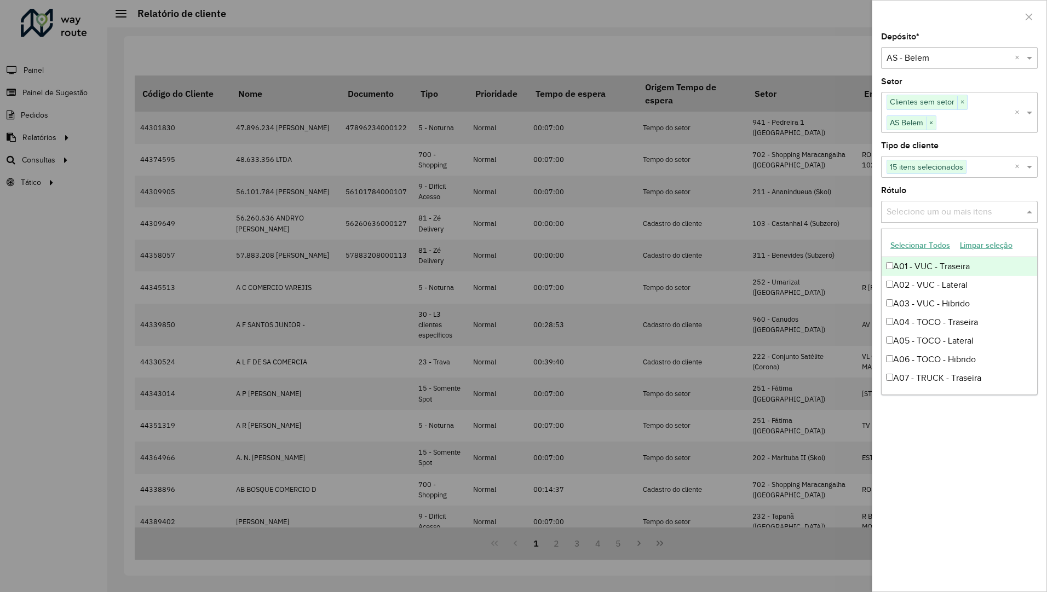
click at [920, 244] on button "Selecionar Todos" at bounding box center [920, 245] width 70 height 17
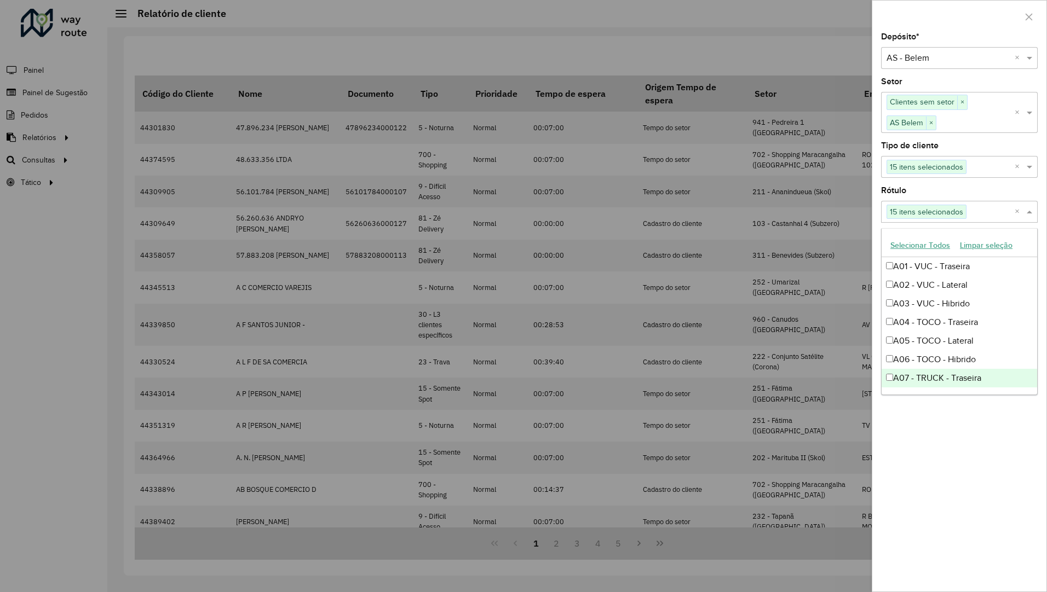
click at [960, 507] on div "Depósito * Selecione um depósito × AS - Belem × Setor Selecione um ou mais iten…" at bounding box center [959, 312] width 174 height 559
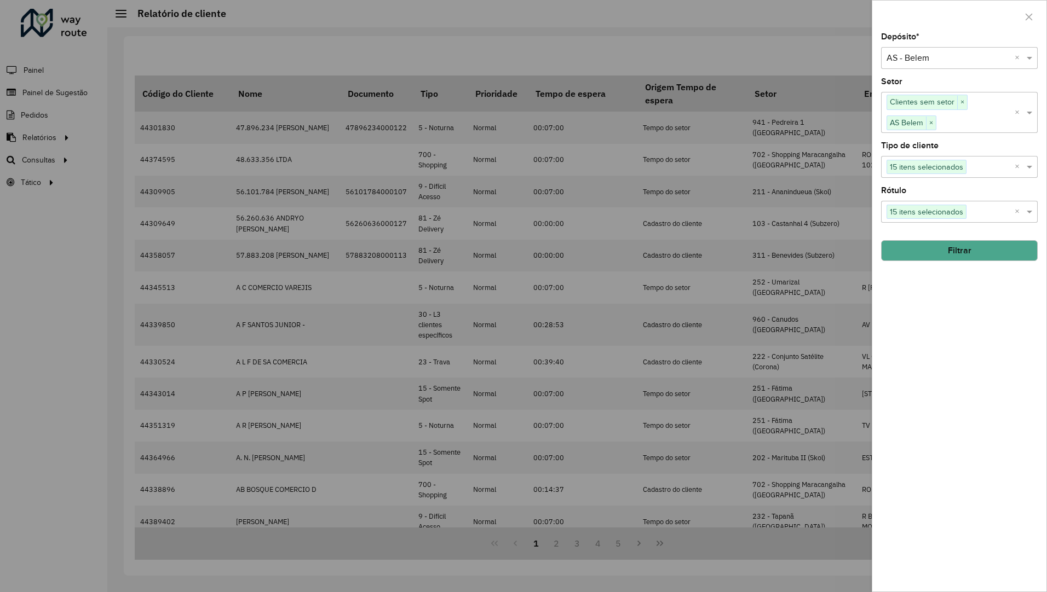
click at [966, 256] on button "Filtrar" at bounding box center [959, 250] width 157 height 21
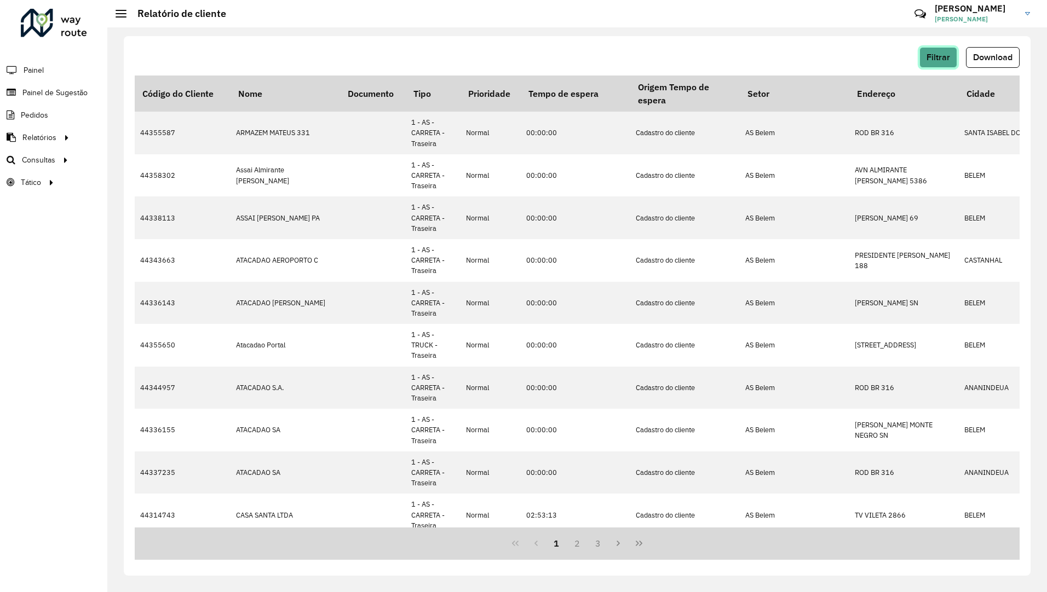
click at [937, 56] on span "Filtrar" at bounding box center [938, 57] width 24 height 9
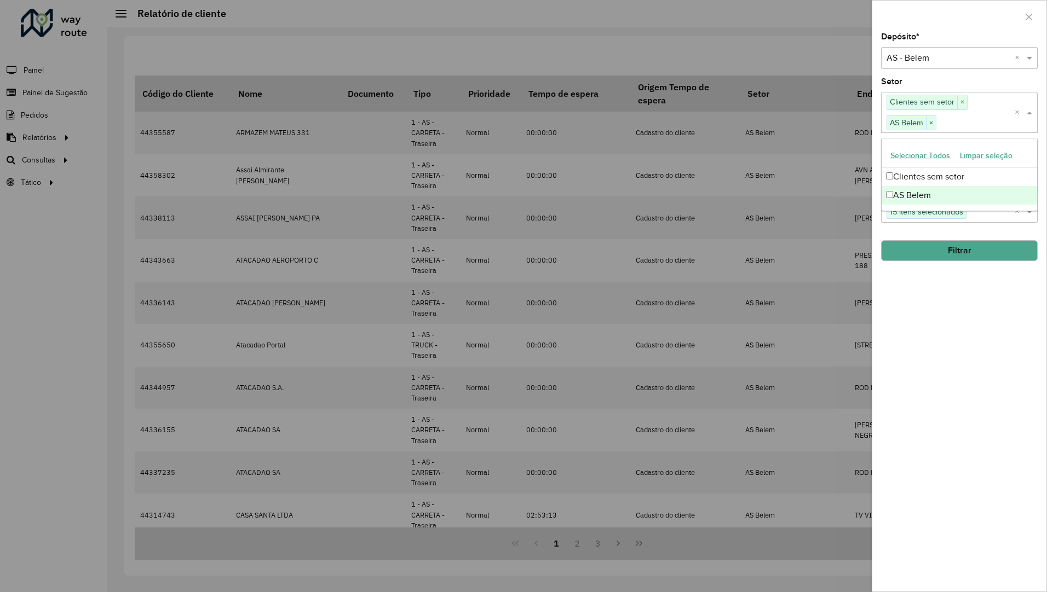
click at [1000, 108] on div "Selecione um ou mais itens Clientes sem setor × AS Belem ×" at bounding box center [948, 112] width 134 height 41
click at [990, 74] on div "Depósito * Selecione um depósito × AS - Belem × Setor Selecione um ou mais iten…" at bounding box center [959, 312] width 174 height 559
click at [1029, 11] on button "button" at bounding box center [1029, 17] width 18 height 18
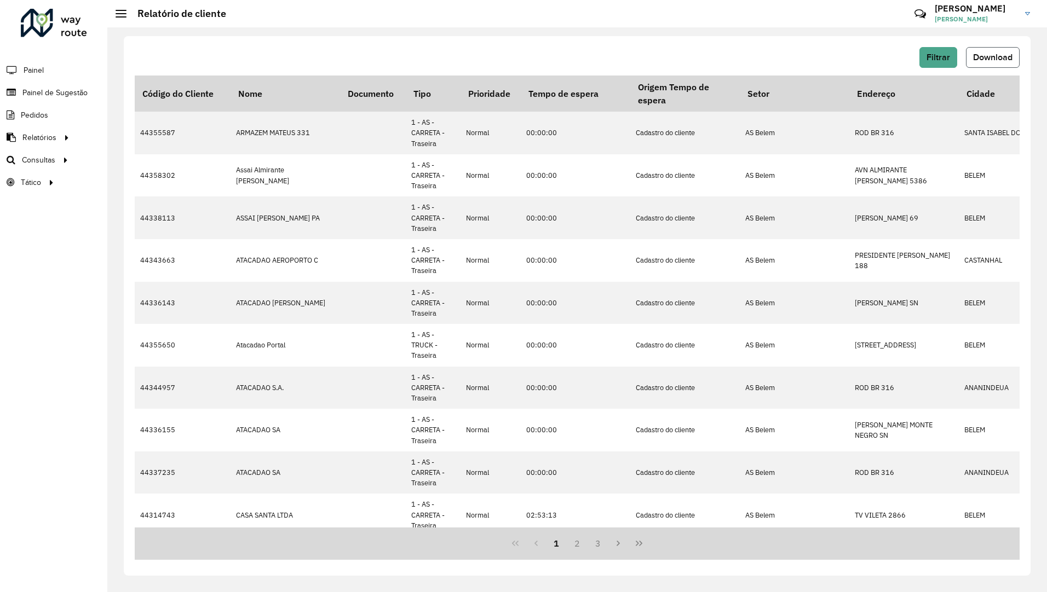
click at [984, 55] on span "Download" at bounding box center [992, 57] width 39 height 9
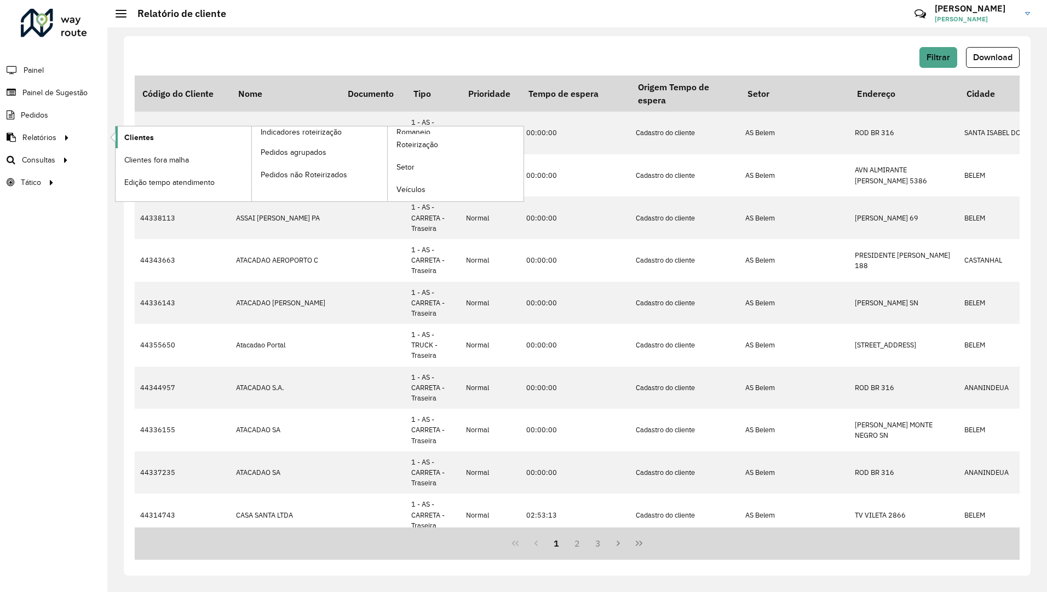
click at [137, 136] on span "Clientes" at bounding box center [139, 137] width 30 height 11
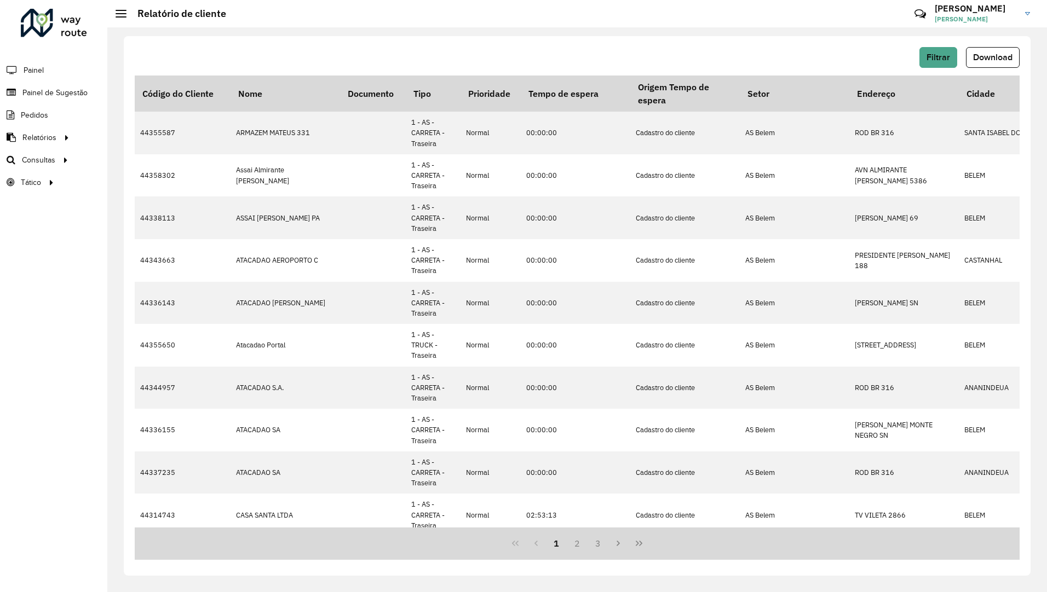
click at [914, 57] on div "Filtrar Download" at bounding box center [577, 57] width 885 height 21
click at [926, 57] on button "Filtrar" at bounding box center [938, 57] width 38 height 21
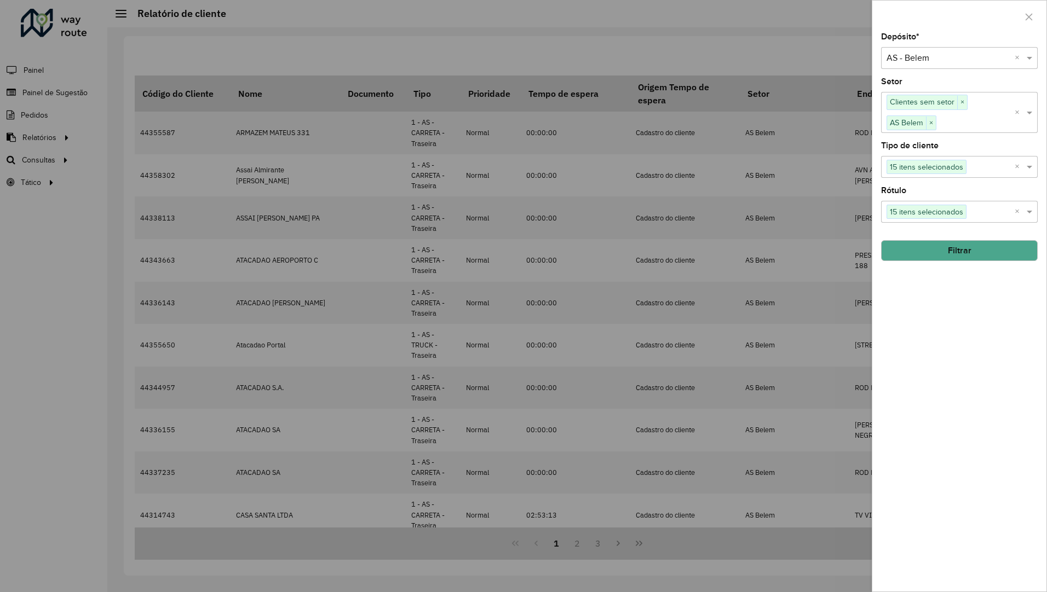
click at [930, 120] on span "×" at bounding box center [931, 123] width 10 height 13
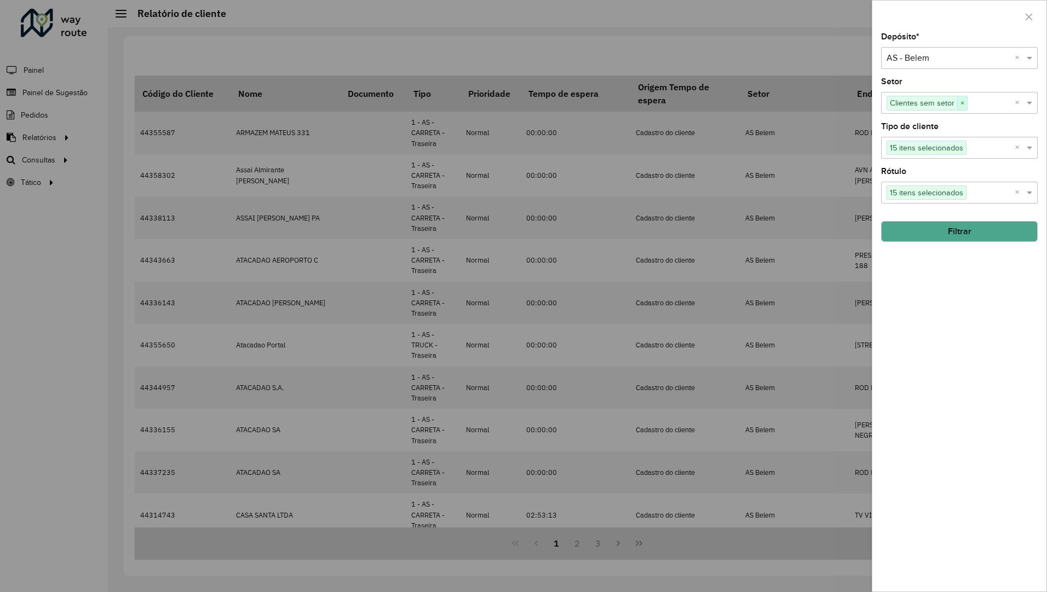
click at [965, 103] on span "×" at bounding box center [962, 103] width 10 height 13
click at [1029, 61] on span at bounding box center [1031, 57] width 14 height 13
click at [922, 91] on span "CDD Belem" at bounding box center [908, 89] width 45 height 9
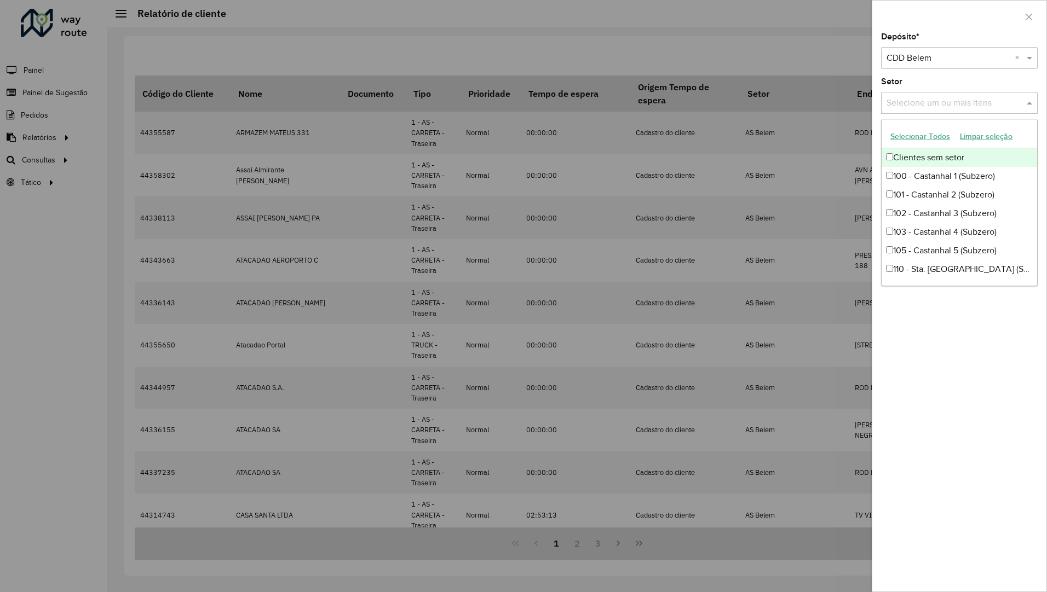
click at [1028, 111] on div "Selecione um ou mais itens" at bounding box center [959, 103] width 157 height 22
click at [936, 133] on button "Selecionar Todos" at bounding box center [920, 136] width 70 height 17
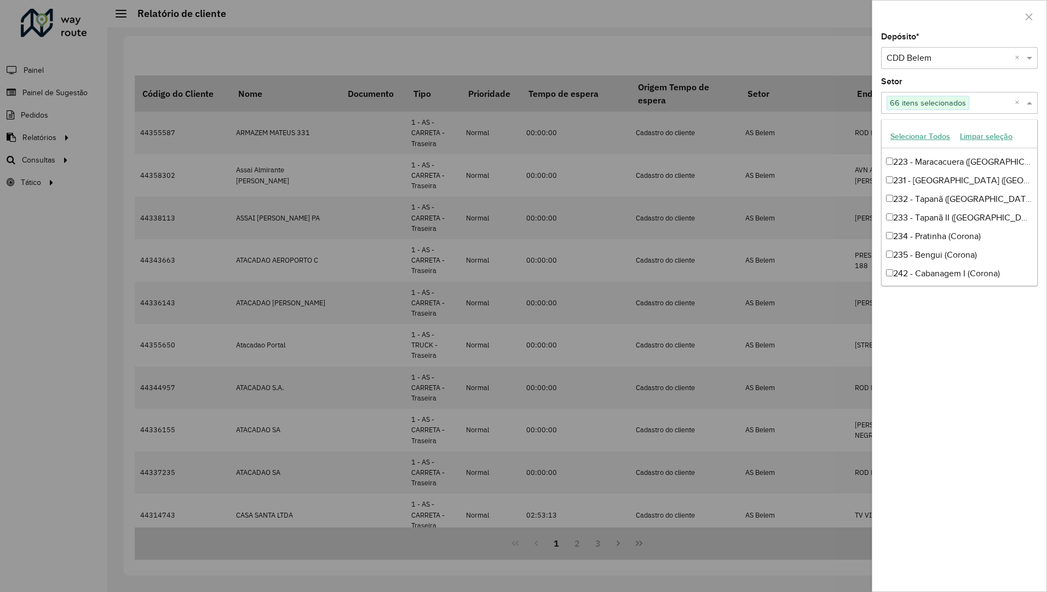
scroll to position [2, 0]
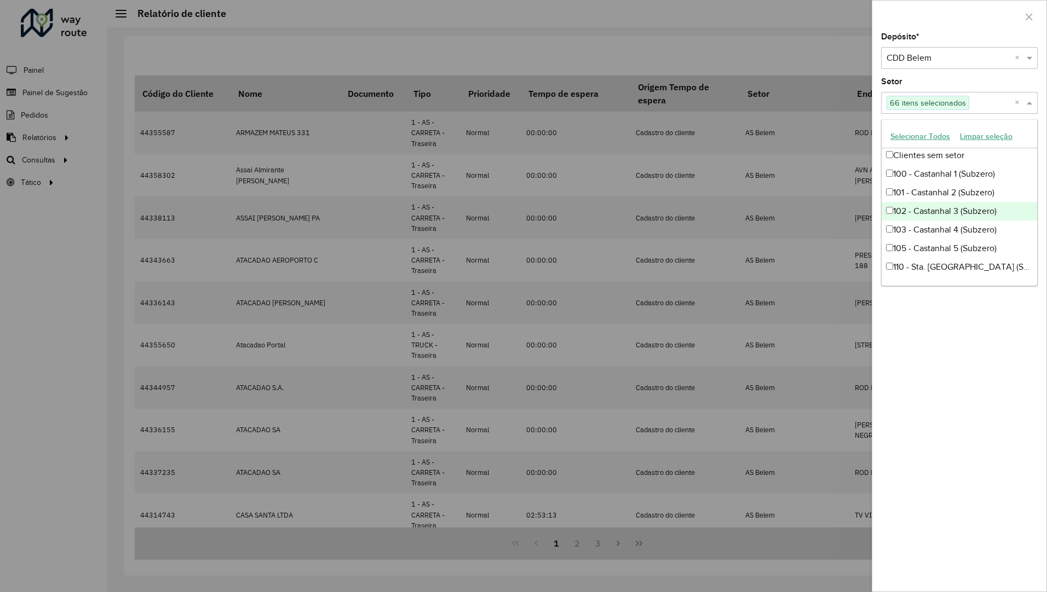
click at [989, 390] on div "Depósito * Selecione um depósito × CDD Belem × Setor Selecione um ou mais itens…" at bounding box center [959, 312] width 174 height 559
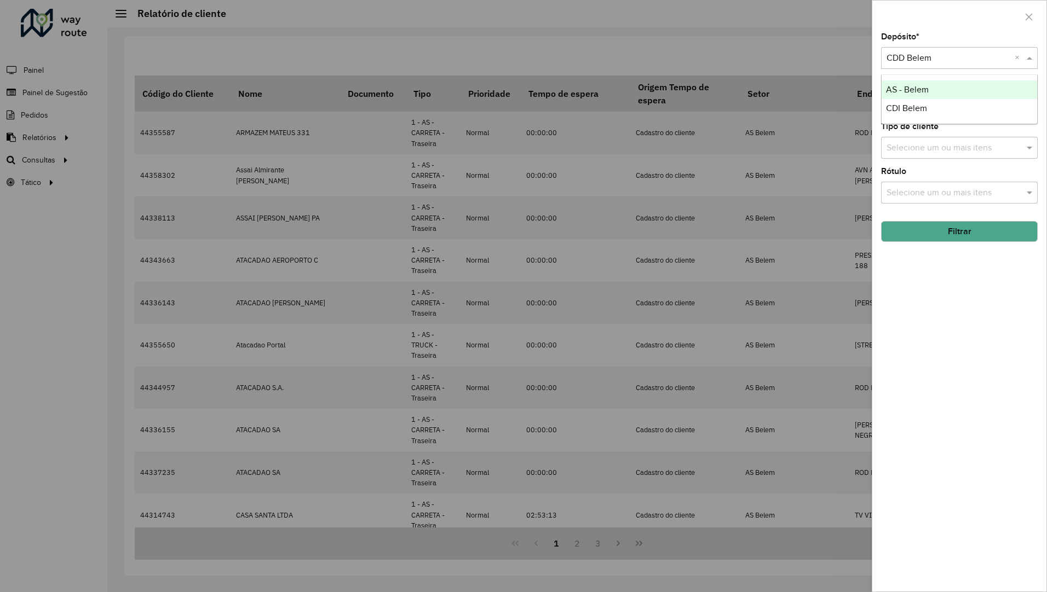
click at [1032, 61] on span at bounding box center [1031, 57] width 14 height 13
click at [1000, 322] on div "Depósito * Selecione um depósito × CDD Belem × Setor Selecione um ou mais itens…" at bounding box center [959, 312] width 174 height 559
click at [955, 139] on div "Selecione um ou mais itens" at bounding box center [959, 148] width 157 height 22
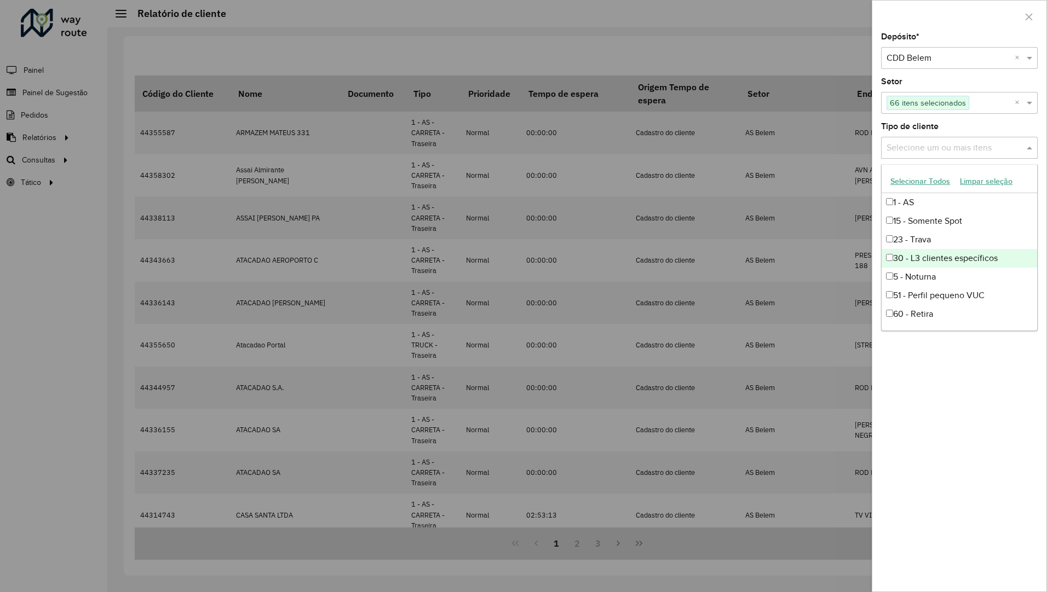
scroll to position [148, 0]
click at [919, 83] on div "Setor Selecione um ou mais itens" at bounding box center [959, 96] width 157 height 36
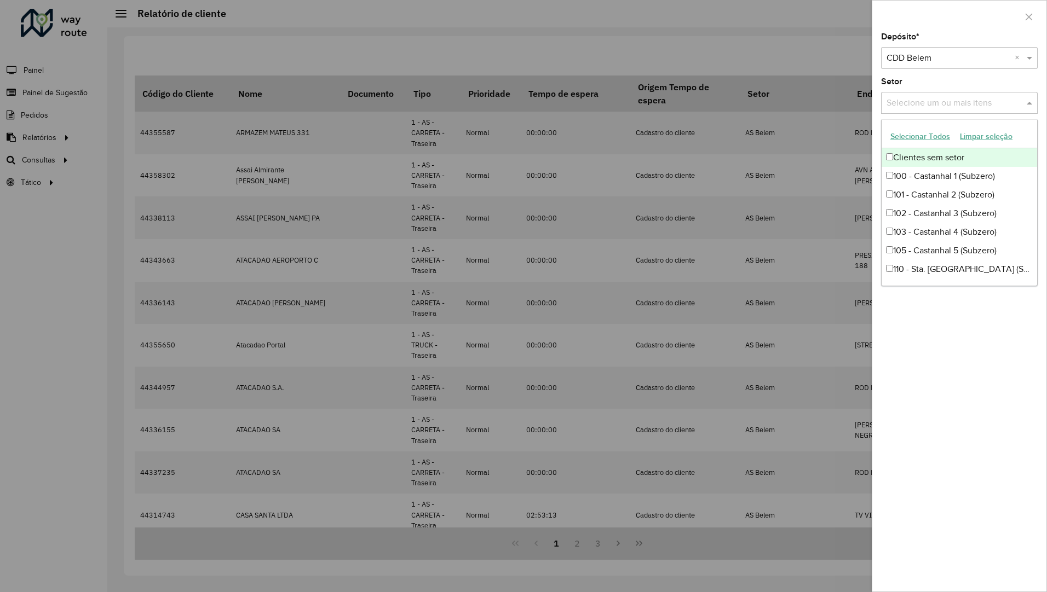
click at [924, 105] on input "text" at bounding box center [954, 103] width 140 height 13
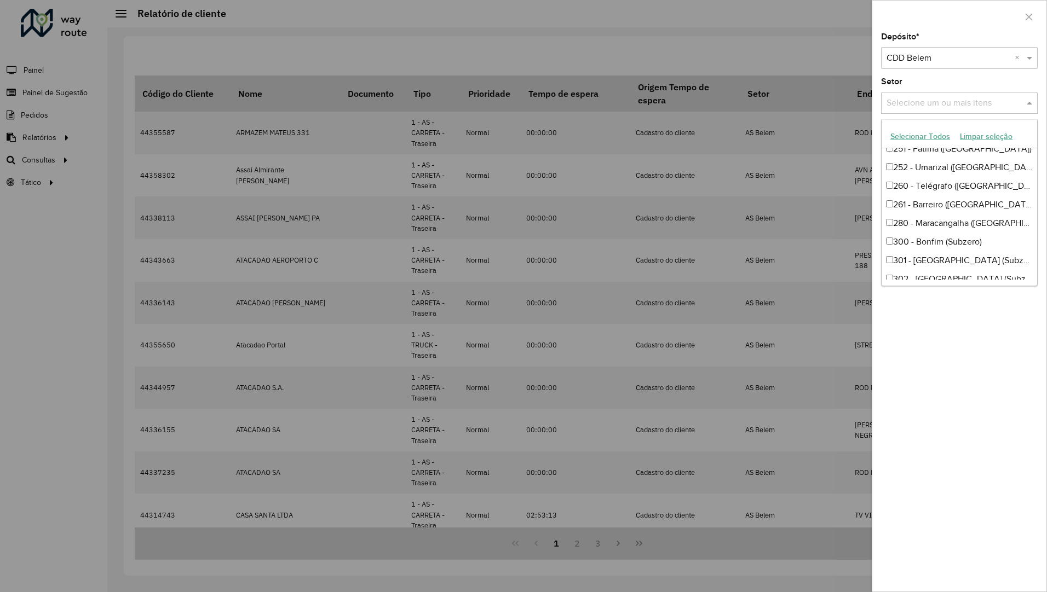
scroll to position [328, 0]
click at [921, 139] on button "Selecionar Todos" at bounding box center [920, 136] width 70 height 17
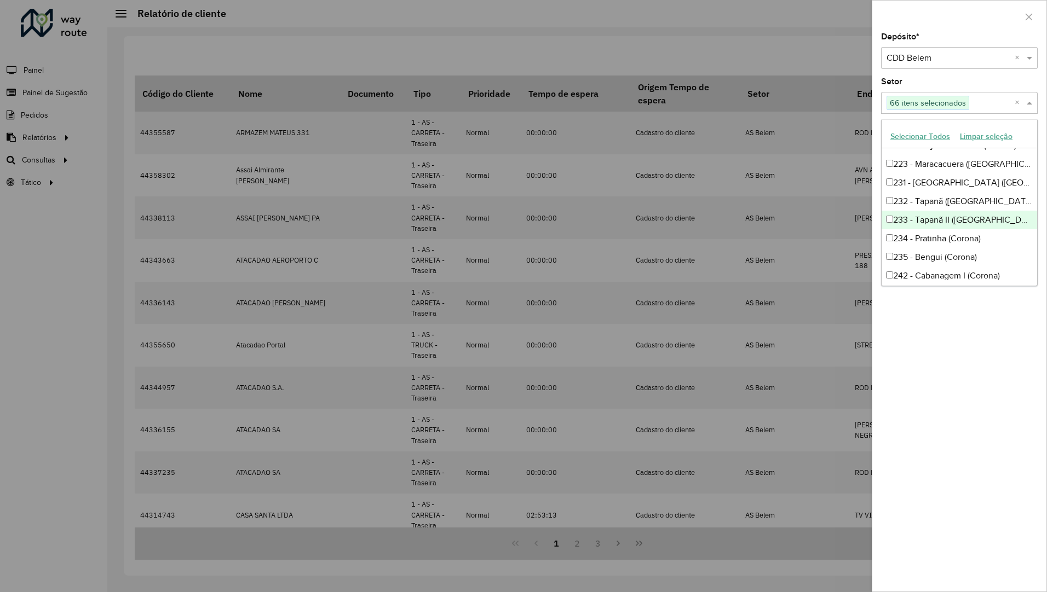
click at [999, 360] on div "Depósito * Selecione um depósito × CDD Belem × Setor Selecione um ou mais itens…" at bounding box center [959, 312] width 174 height 559
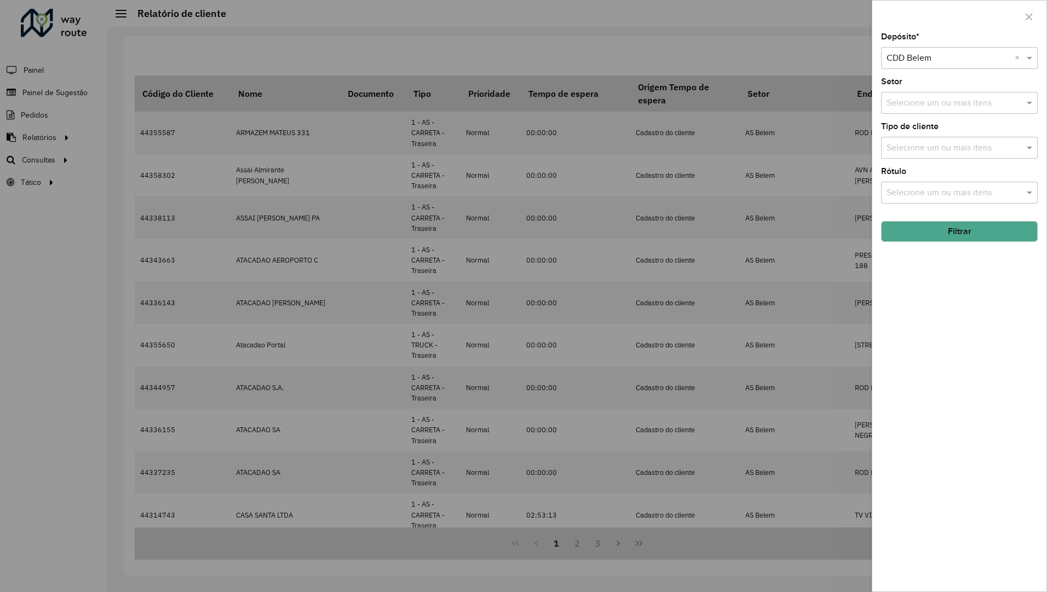
click at [993, 267] on div "Depósito * Selecione um depósito × CDD Belem × Setor Selecione um ou mais itens…" at bounding box center [959, 312] width 174 height 559
click at [988, 244] on div "Depósito * Selecione um depósito × CDD Belem × Setor Selecione um ou mais itens…" at bounding box center [959, 312] width 174 height 559
click at [986, 234] on button "Filtrar" at bounding box center [959, 231] width 157 height 21
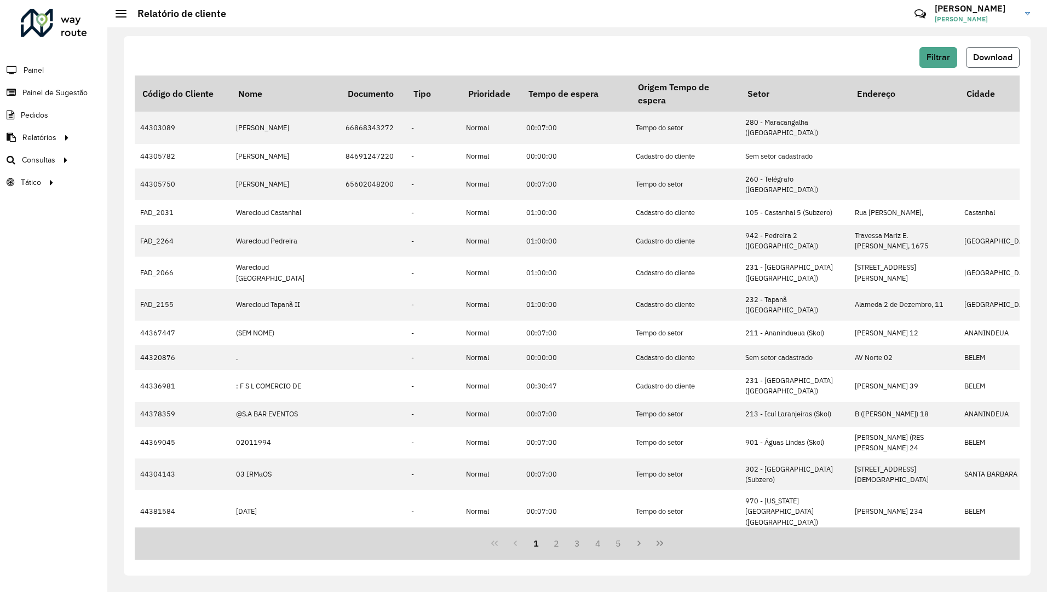
click at [982, 54] on span "Download" at bounding box center [992, 57] width 39 height 9
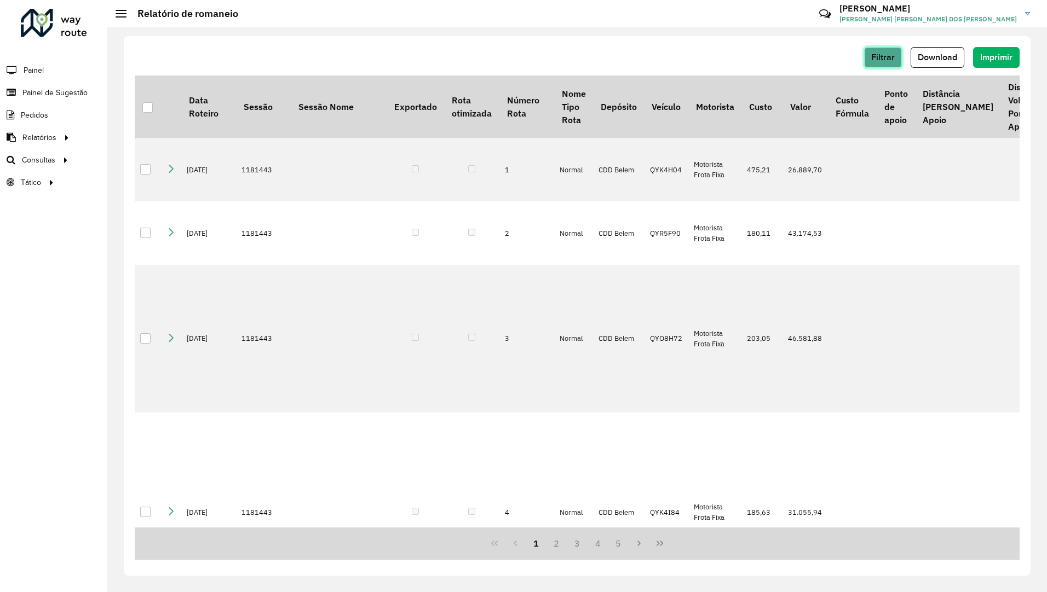
click at [887, 60] on span "Filtrar" at bounding box center [883, 57] width 24 height 9
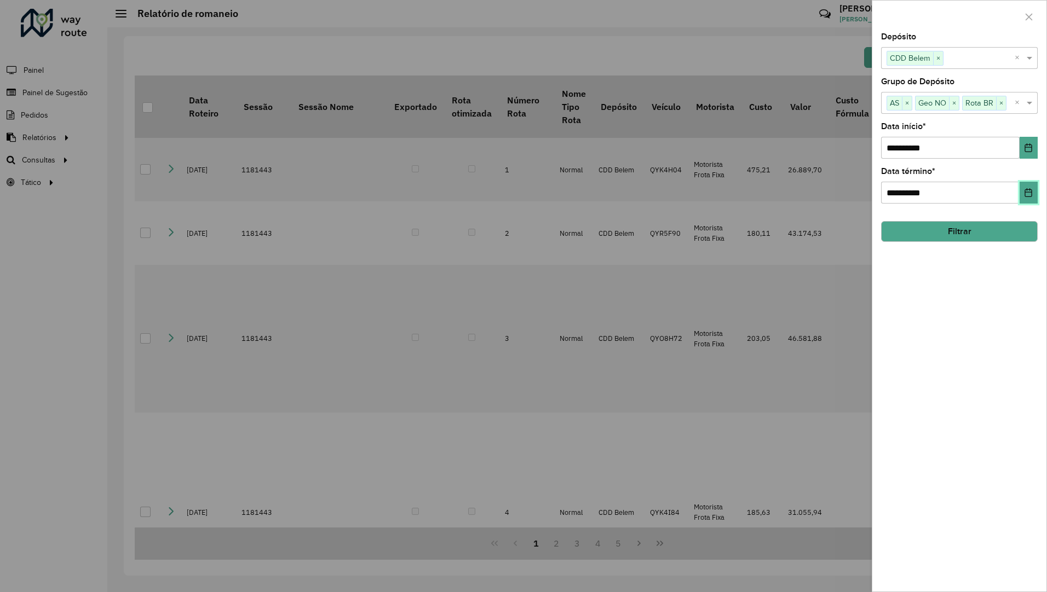
click at [1034, 190] on button "Choose Date" at bounding box center [1028, 193] width 18 height 22
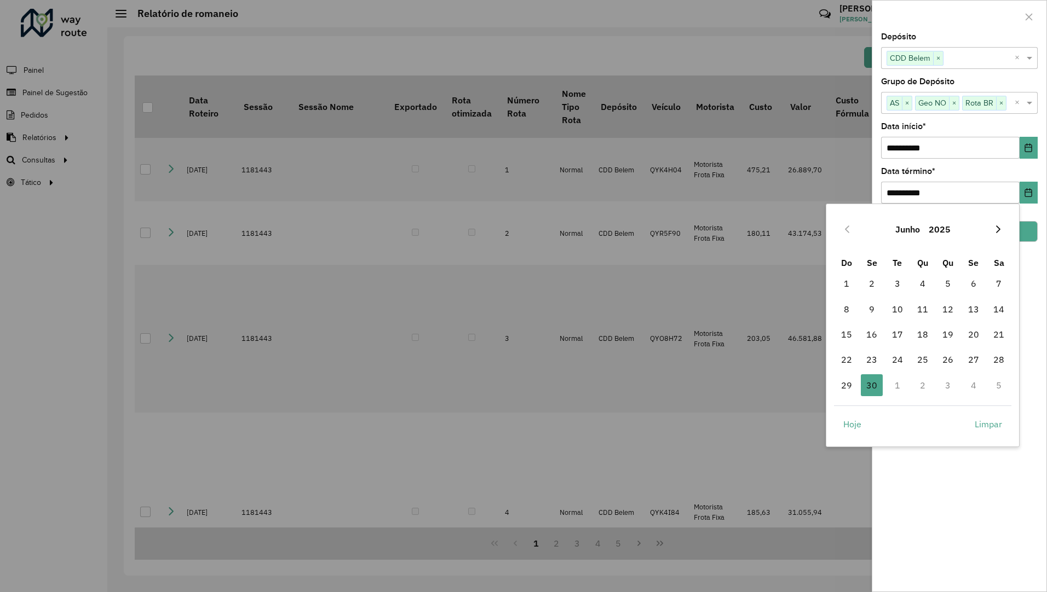
click at [1001, 229] on icon "Next Month" at bounding box center [998, 229] width 9 height 9
click at [944, 386] on span "31" at bounding box center [948, 385] width 22 height 22
type input "**********"
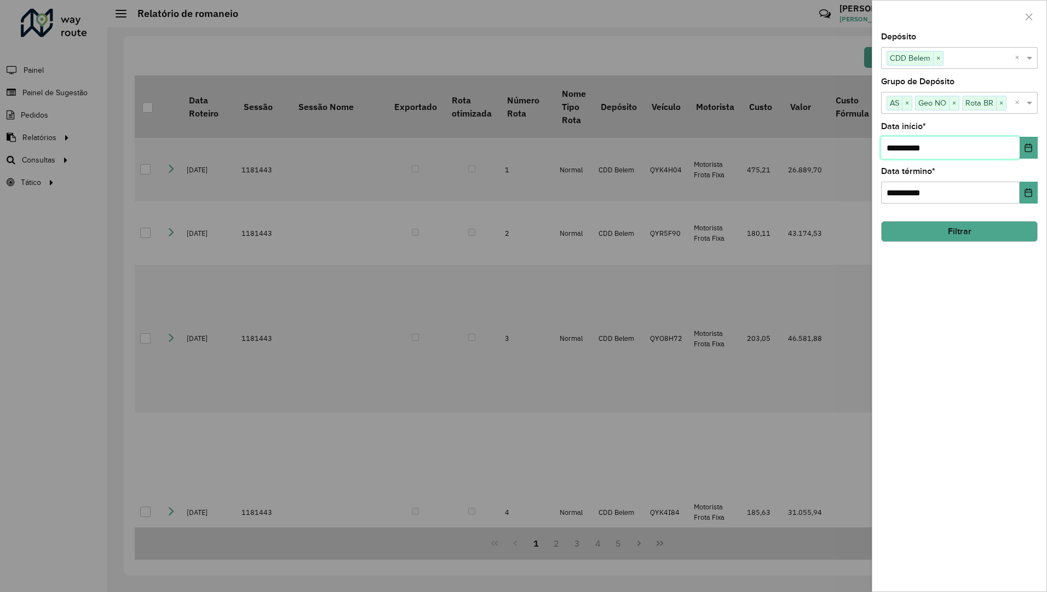
click at [952, 155] on input "**********" at bounding box center [950, 148] width 139 height 22
click at [1034, 150] on button "Choose Date" at bounding box center [1028, 148] width 18 height 22
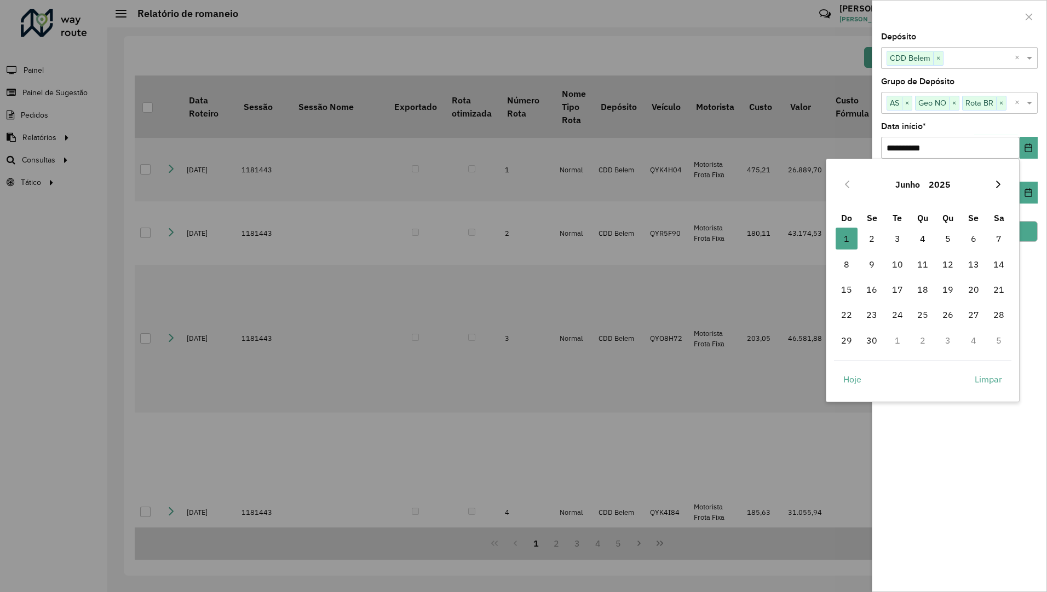
click at [1000, 184] on icon "Next Month" at bounding box center [998, 185] width 4 height 8
click at [901, 236] on span "1" at bounding box center [897, 239] width 22 height 22
type input "**********"
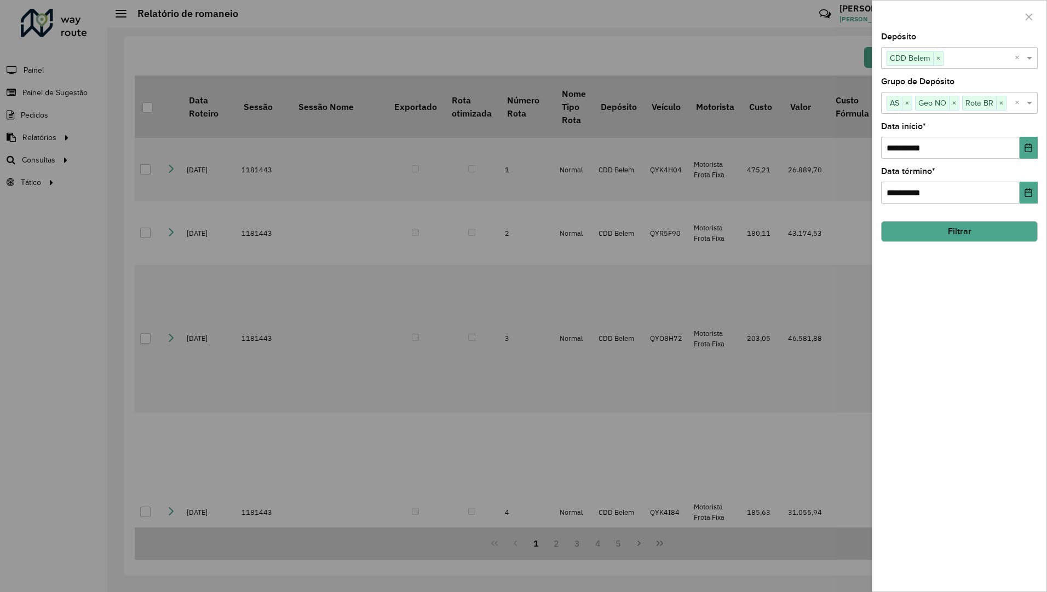
click at [1007, 241] on button "Filtrar" at bounding box center [959, 231] width 157 height 21
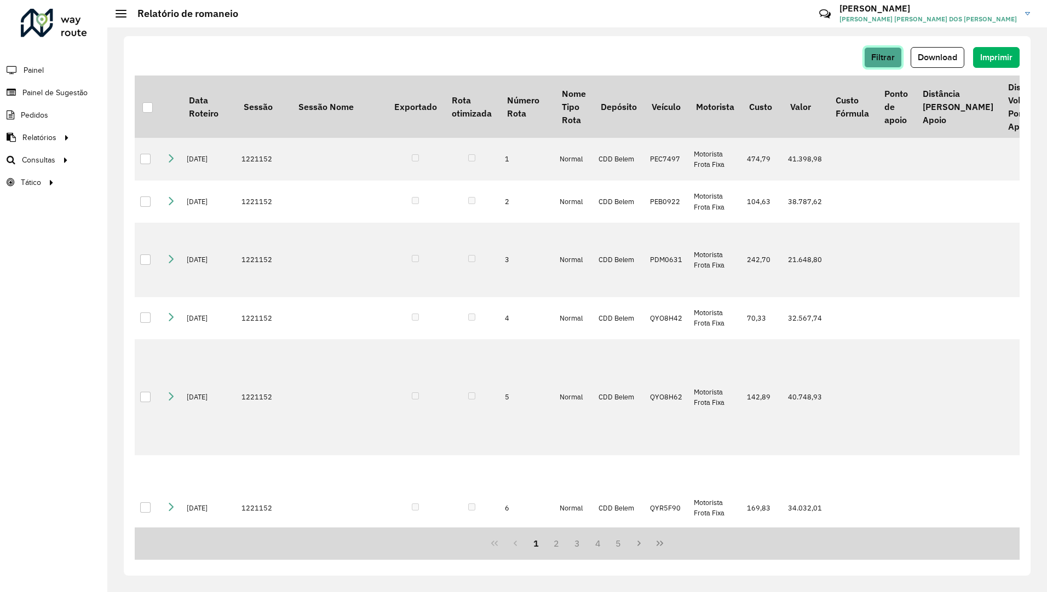
click at [868, 49] on button "Filtrar" at bounding box center [883, 57] width 38 height 21
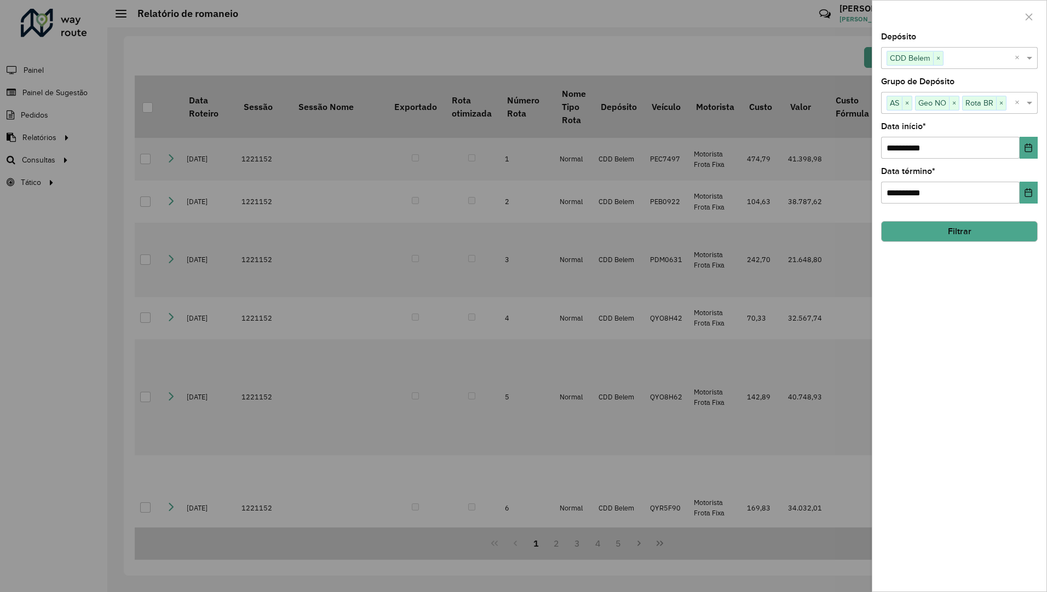
click at [792, 56] on div at bounding box center [523, 296] width 1047 height 592
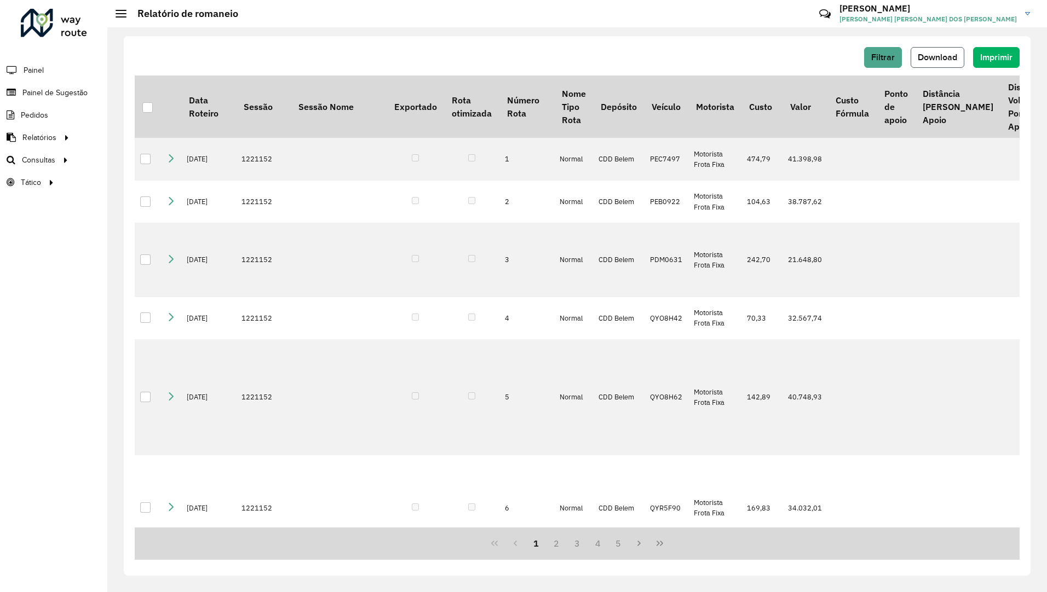
click at [916, 55] on button "Download" at bounding box center [937, 57] width 54 height 21
